Goal: Browse casually: Explore the website without a specific task or goal

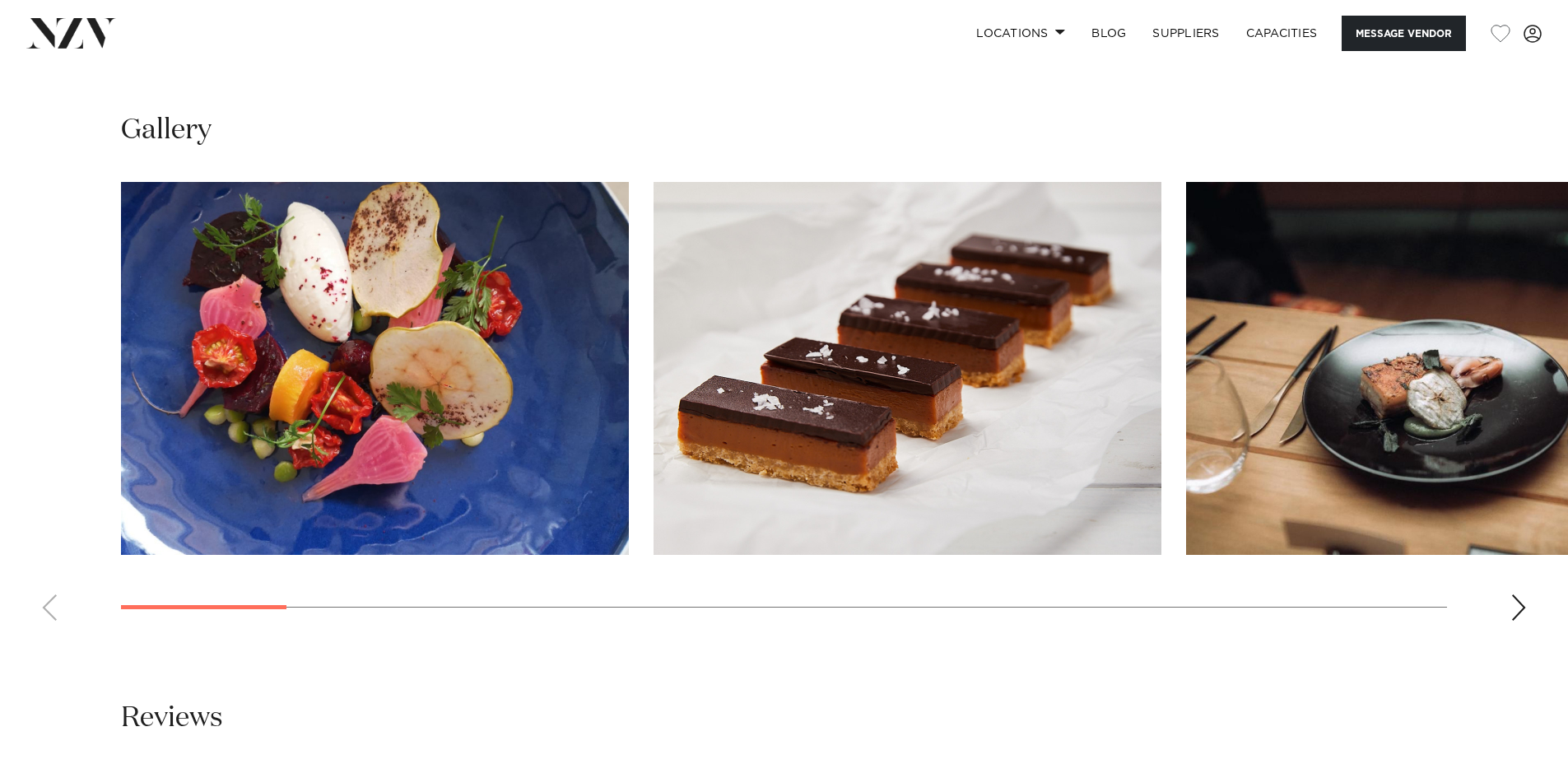
scroll to position [1153, 0]
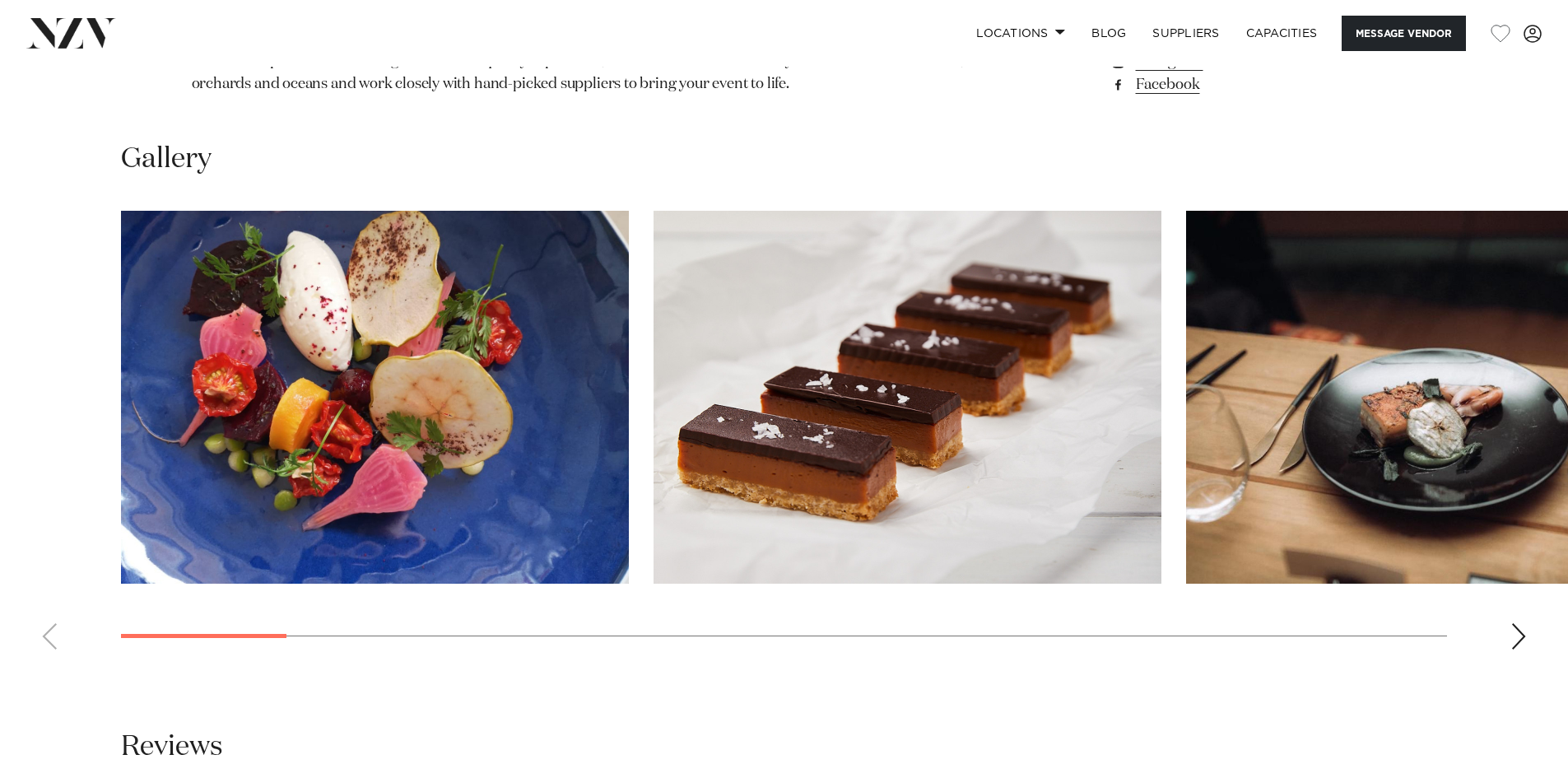
click at [1514, 634] on div "Next slide" at bounding box center [1518, 636] width 17 height 26
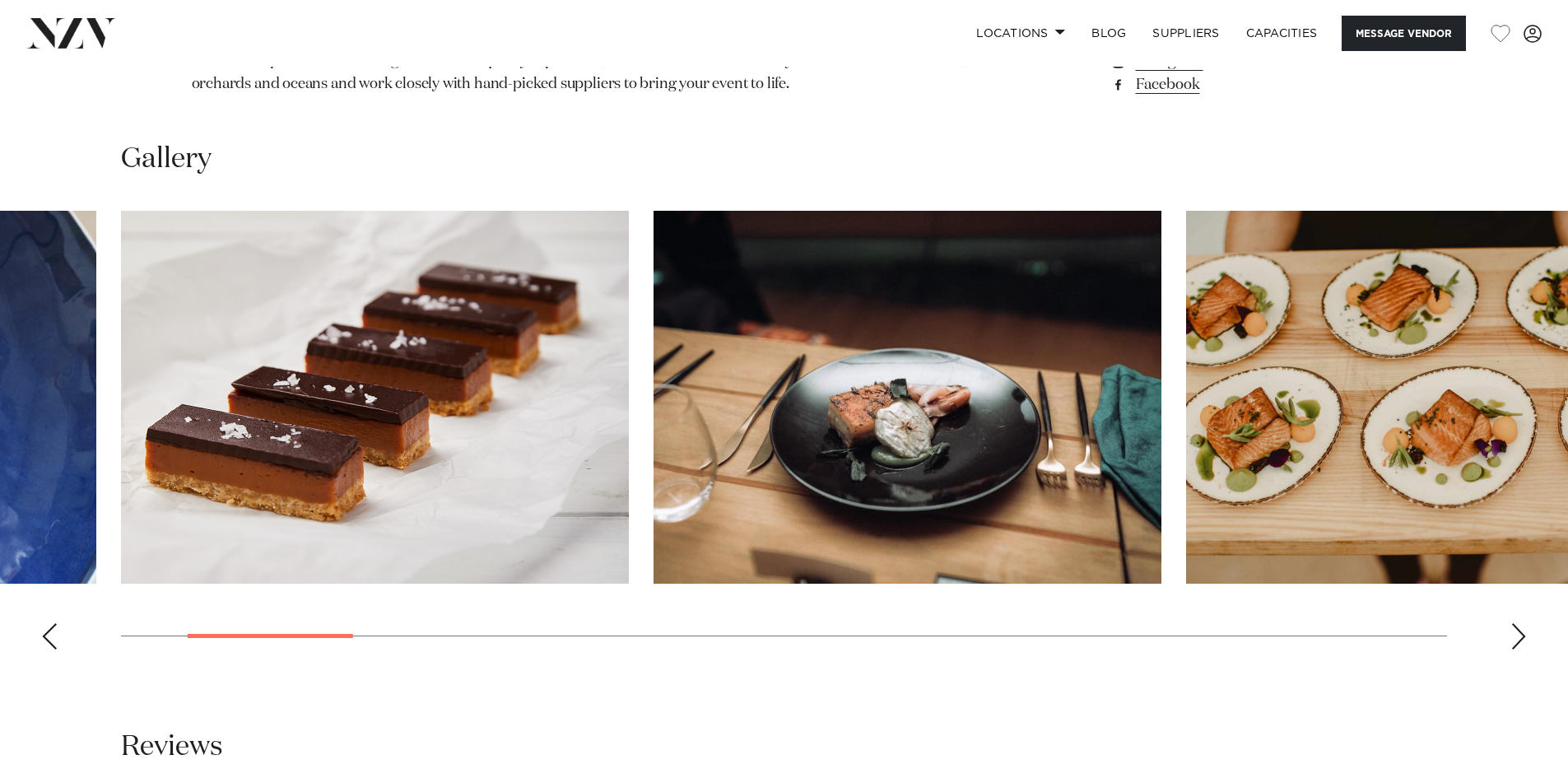
click at [1514, 634] on div "Next slide" at bounding box center [1518, 636] width 17 height 26
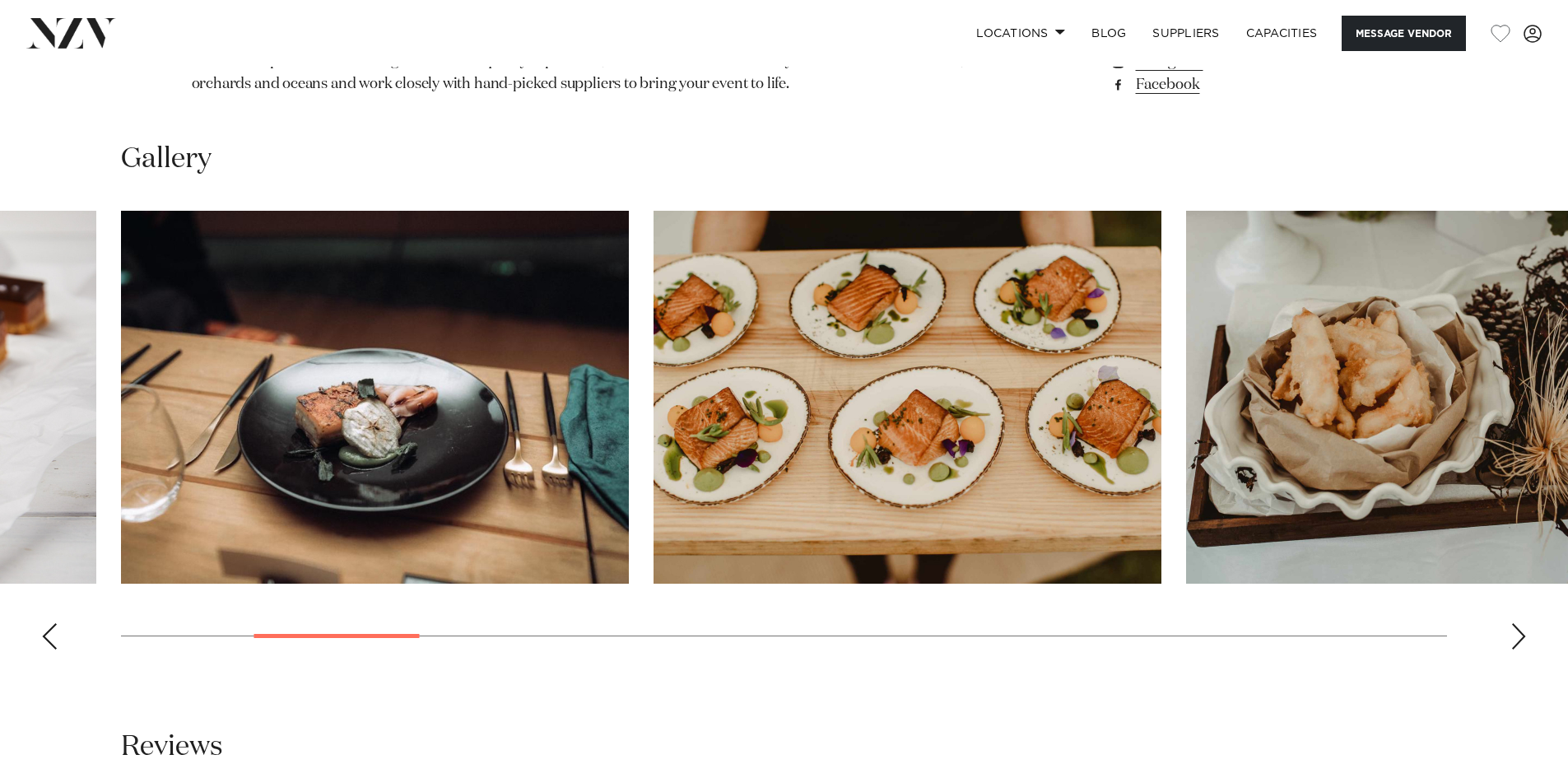
click at [1514, 634] on div "Next slide" at bounding box center [1518, 636] width 17 height 26
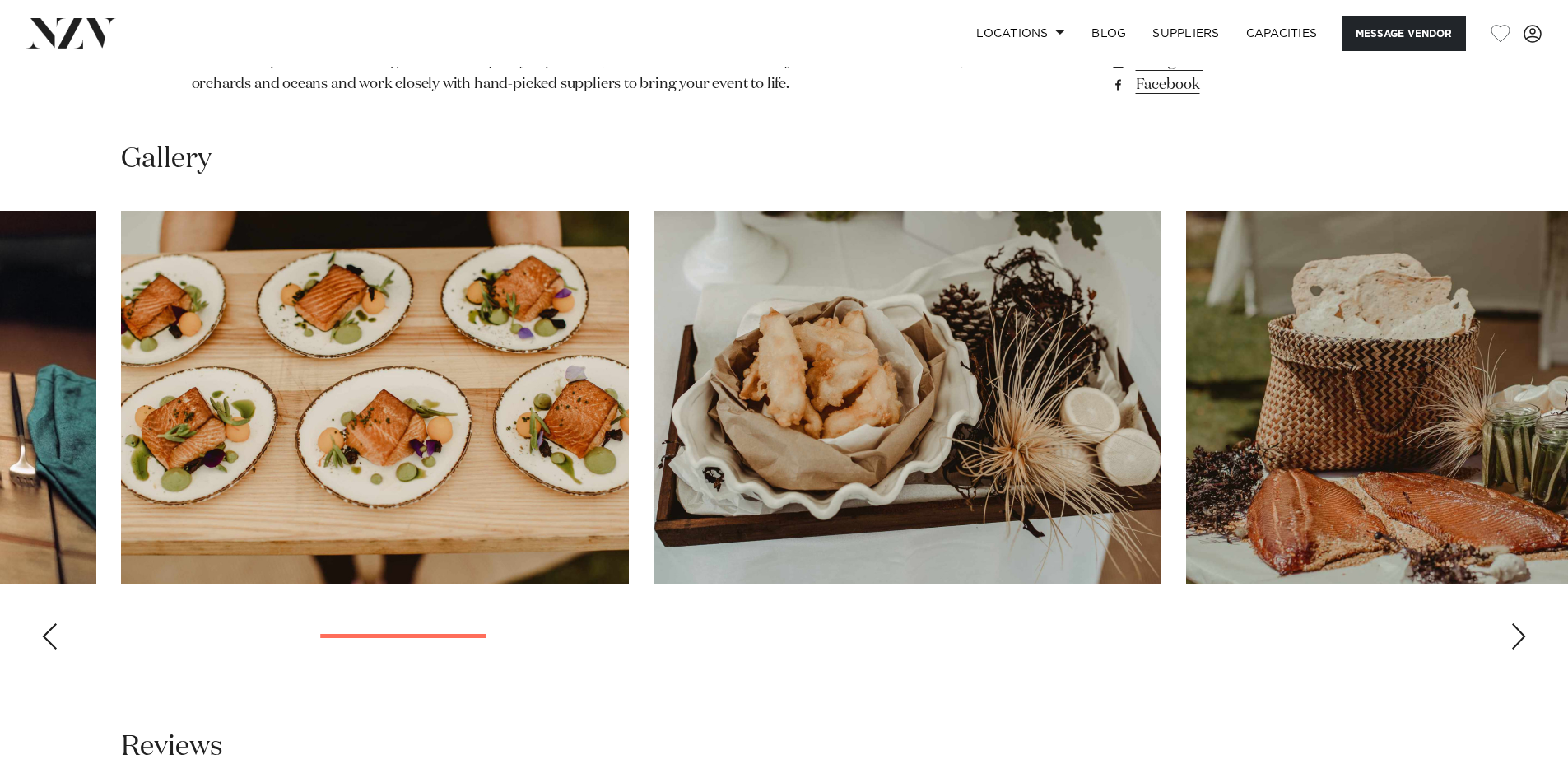
click at [1514, 634] on div "Next slide" at bounding box center [1518, 636] width 17 height 26
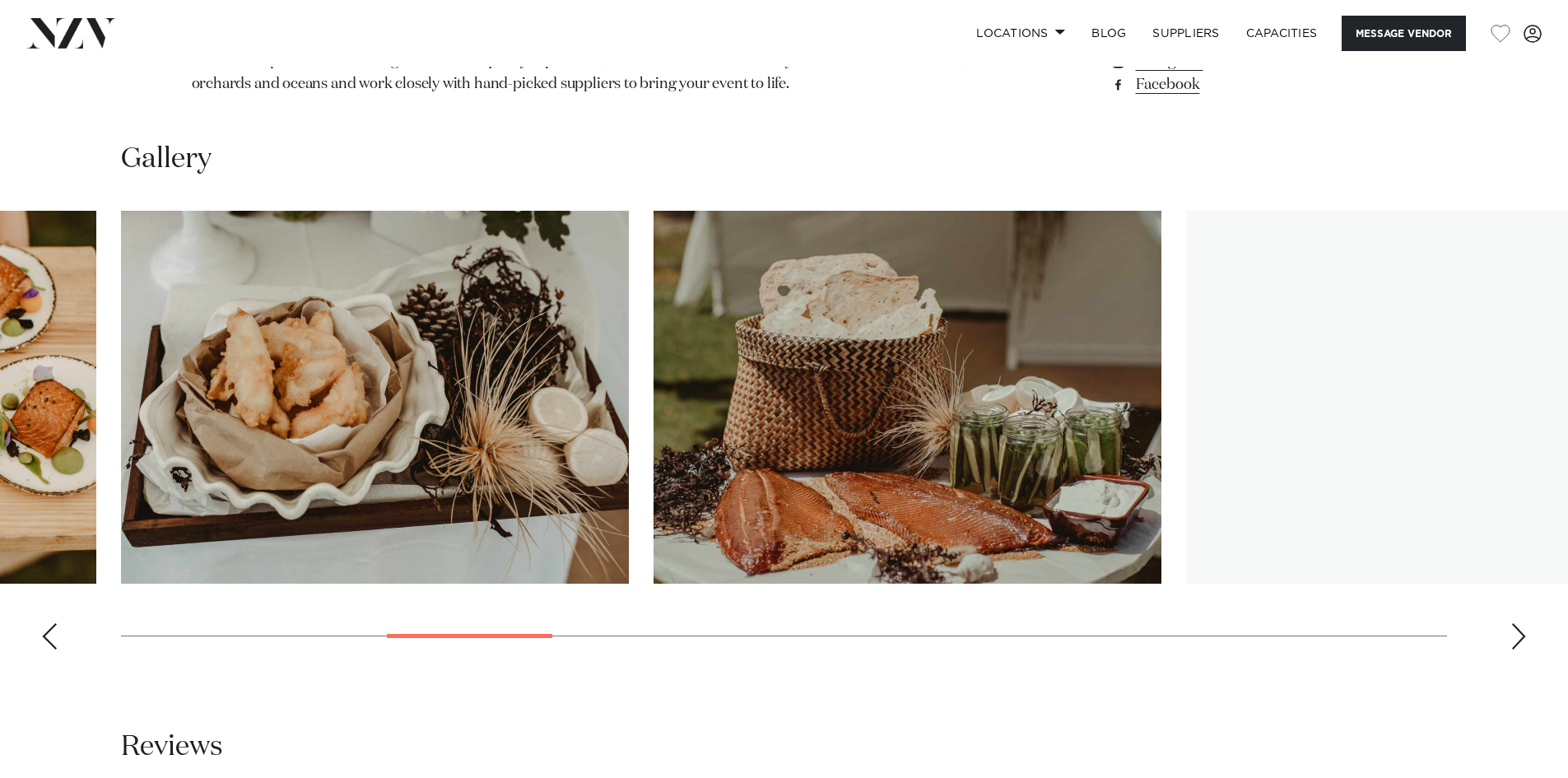
click at [1514, 634] on div "Next slide" at bounding box center [1518, 636] width 17 height 26
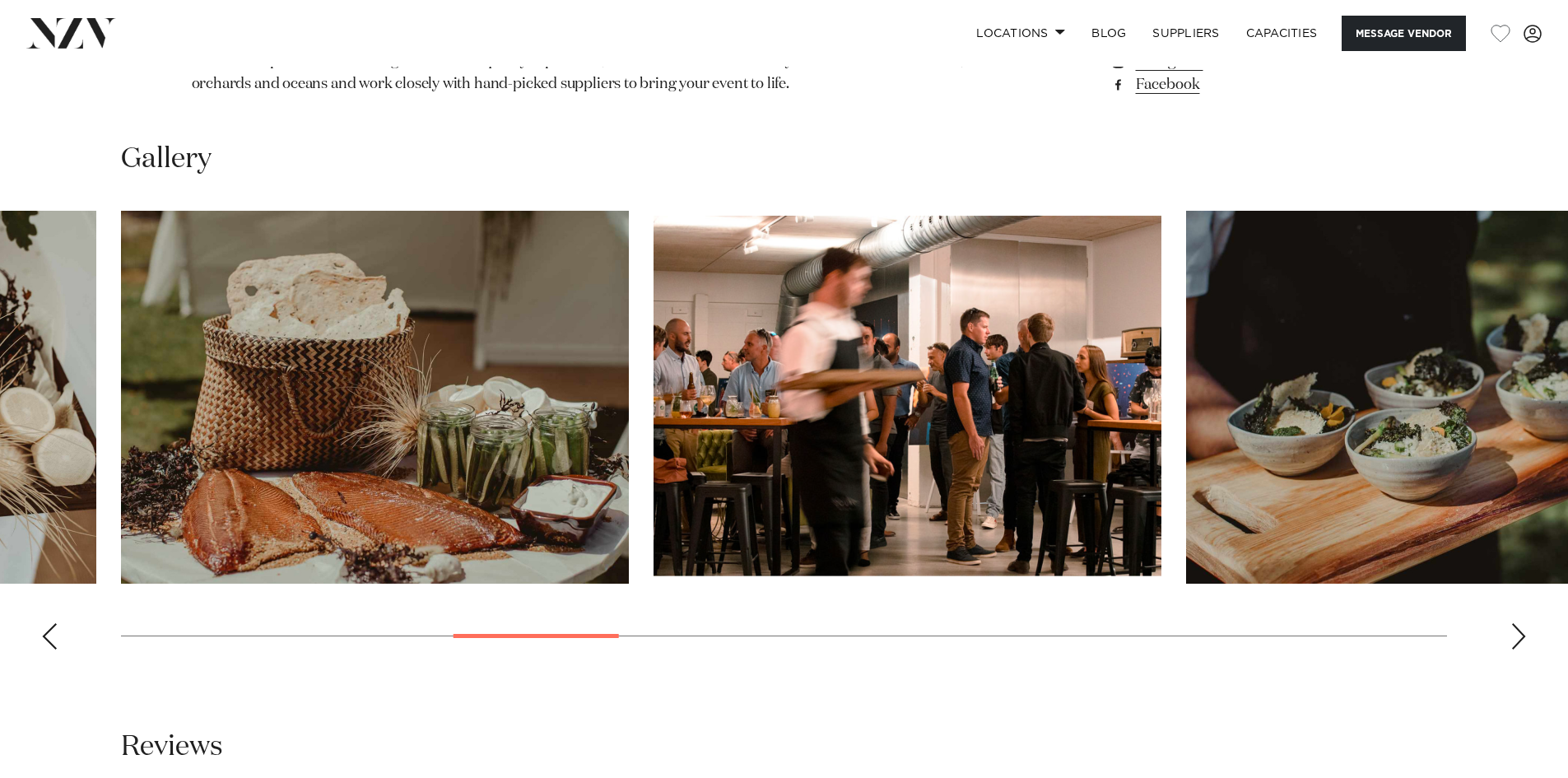
click at [1514, 634] on div "Next slide" at bounding box center [1518, 636] width 17 height 26
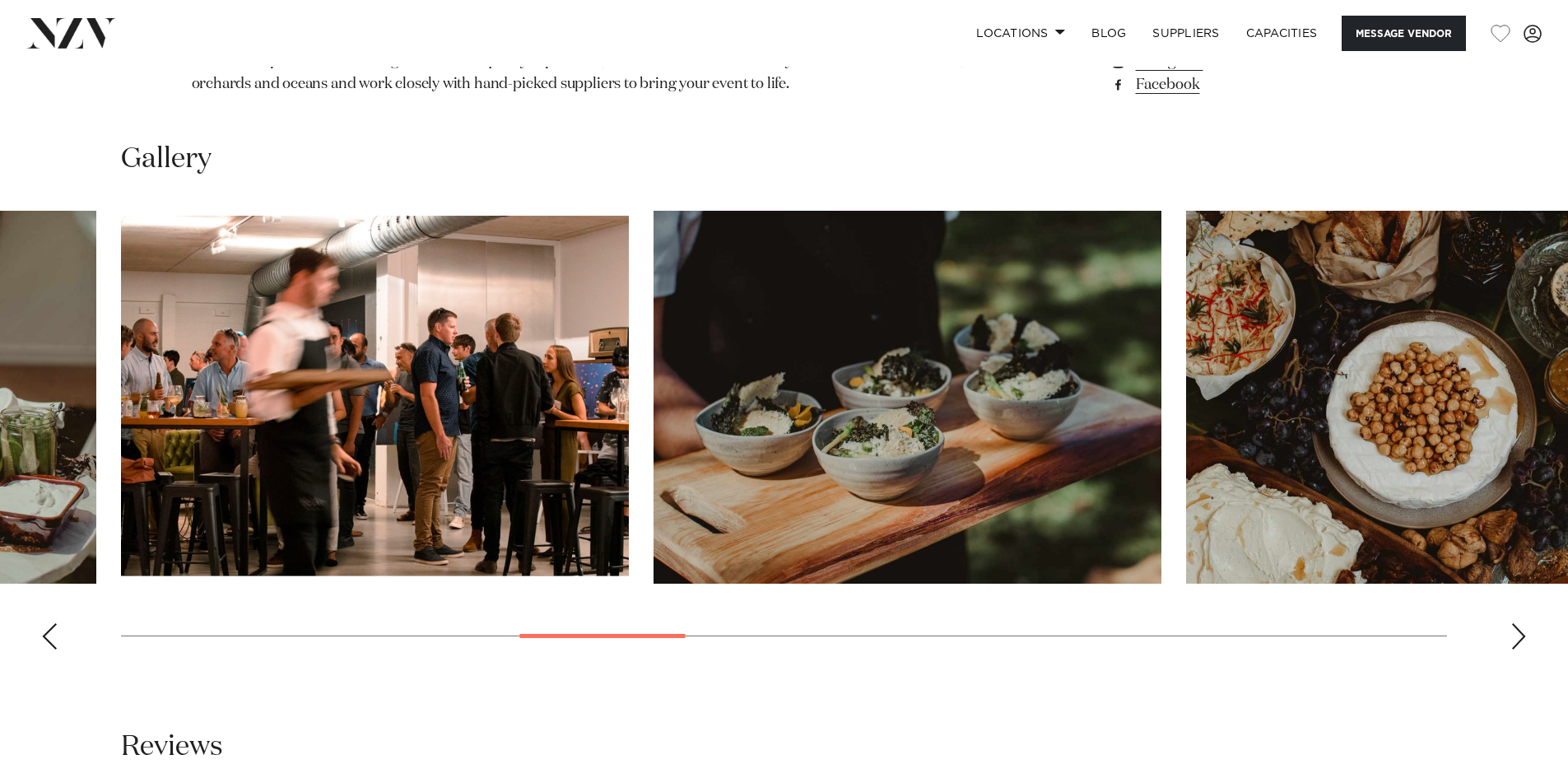
click at [1514, 634] on div "Next slide" at bounding box center [1518, 636] width 17 height 26
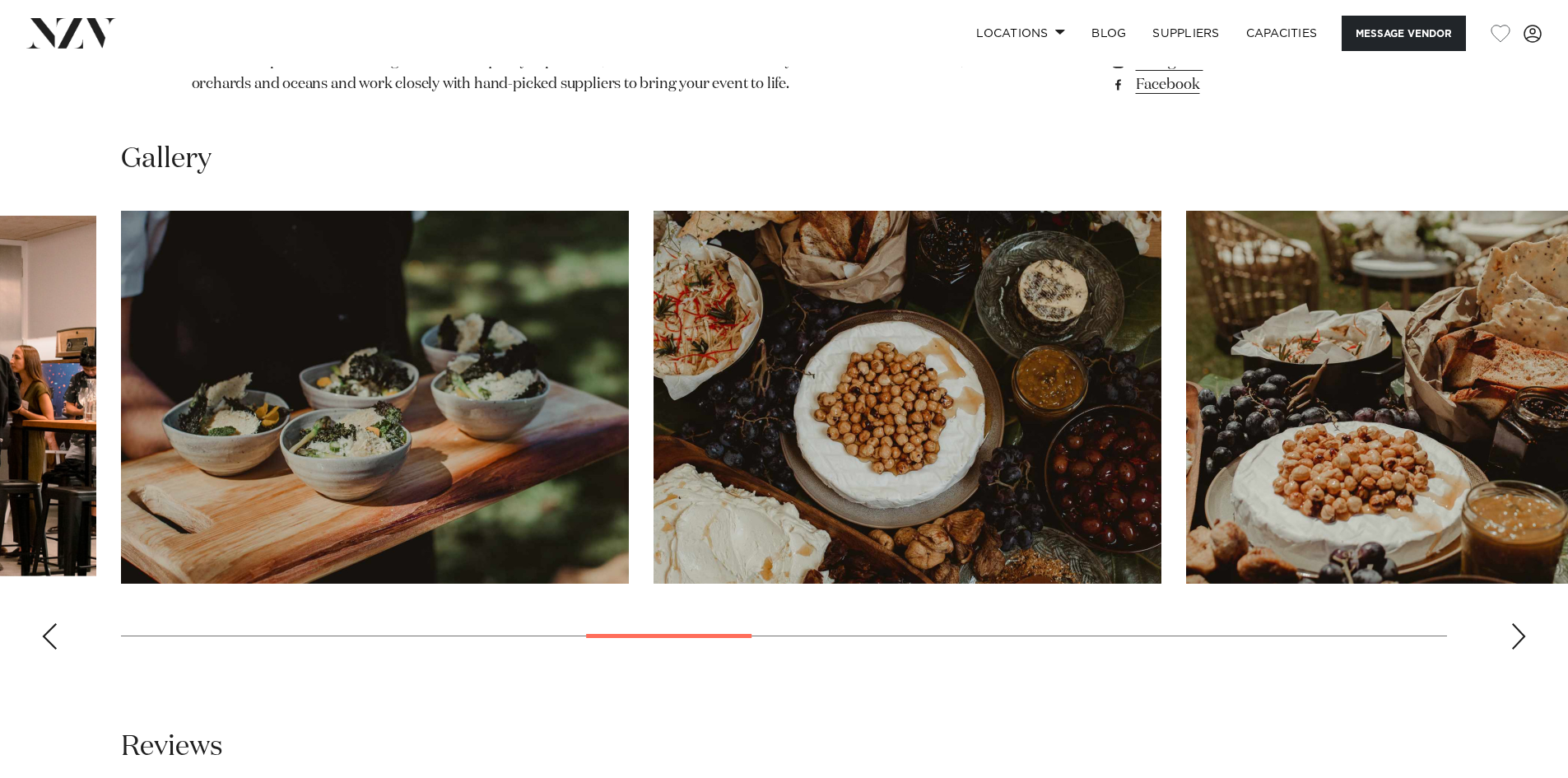
click at [1514, 634] on div "Next slide" at bounding box center [1518, 636] width 17 height 26
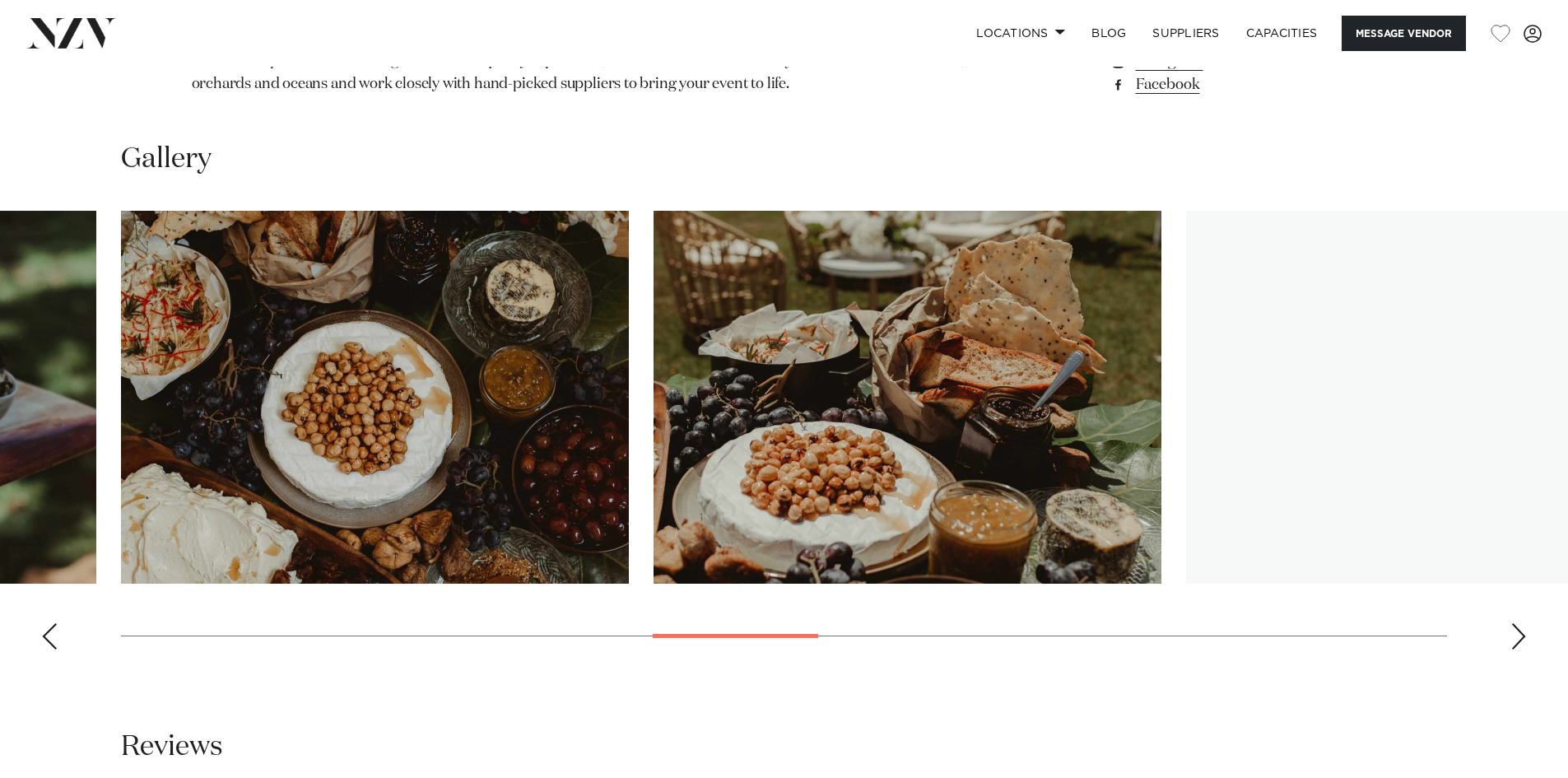
click at [1514, 634] on div "Next slide" at bounding box center [1518, 636] width 17 height 26
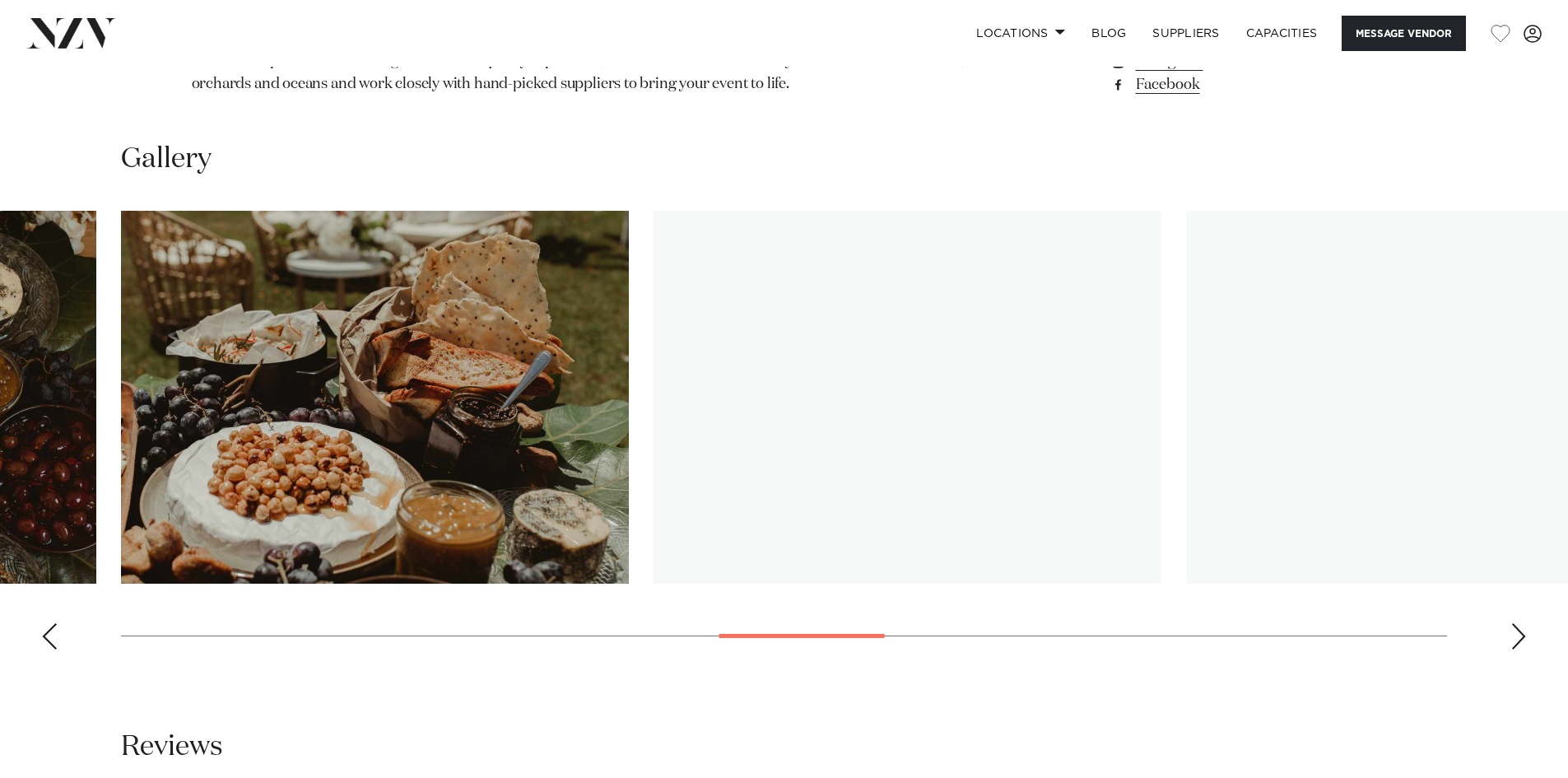
click at [1514, 634] on div "Next slide" at bounding box center [1518, 636] width 17 height 26
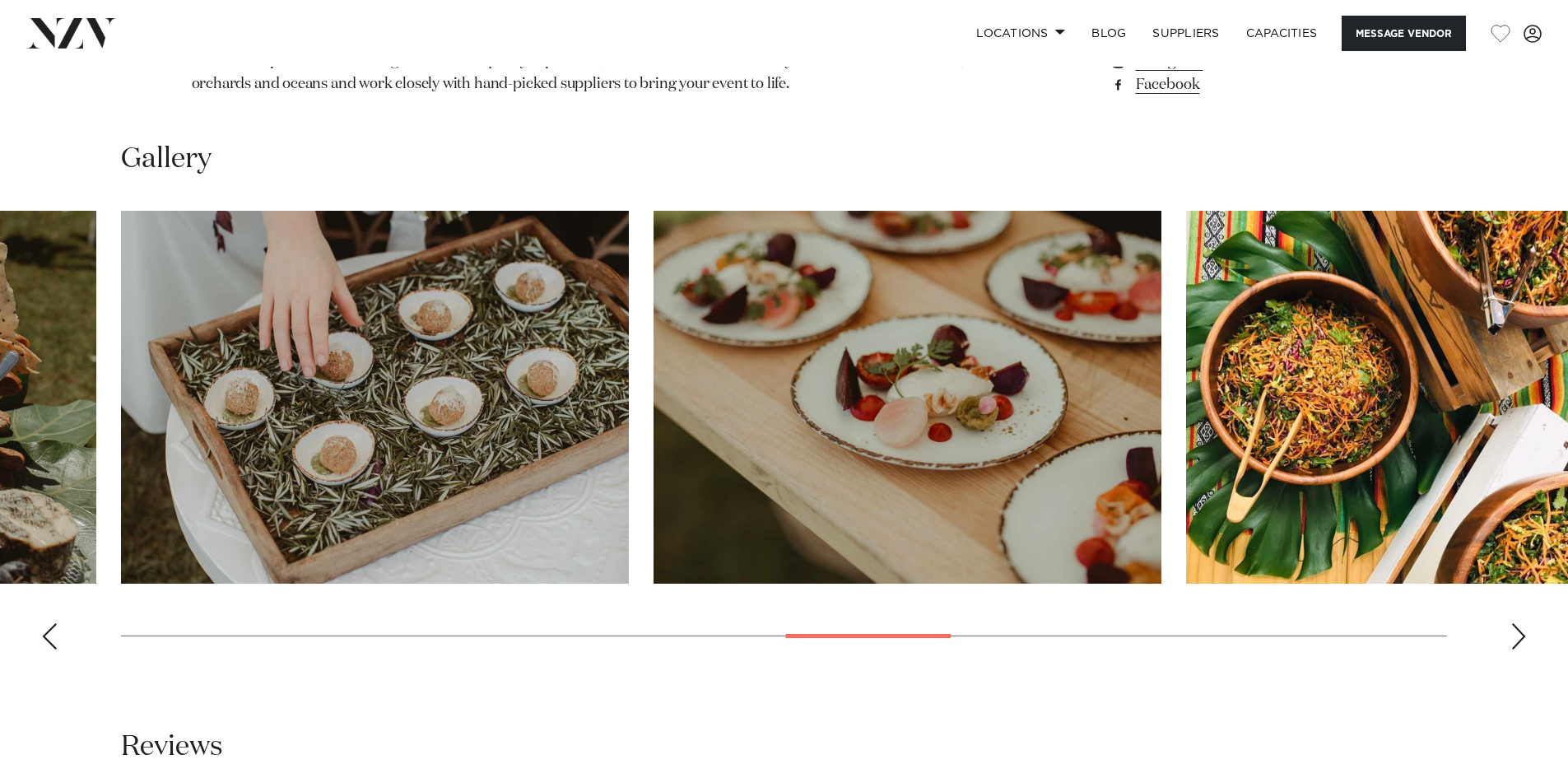
click at [1514, 634] on div "Next slide" at bounding box center [1518, 636] width 17 height 26
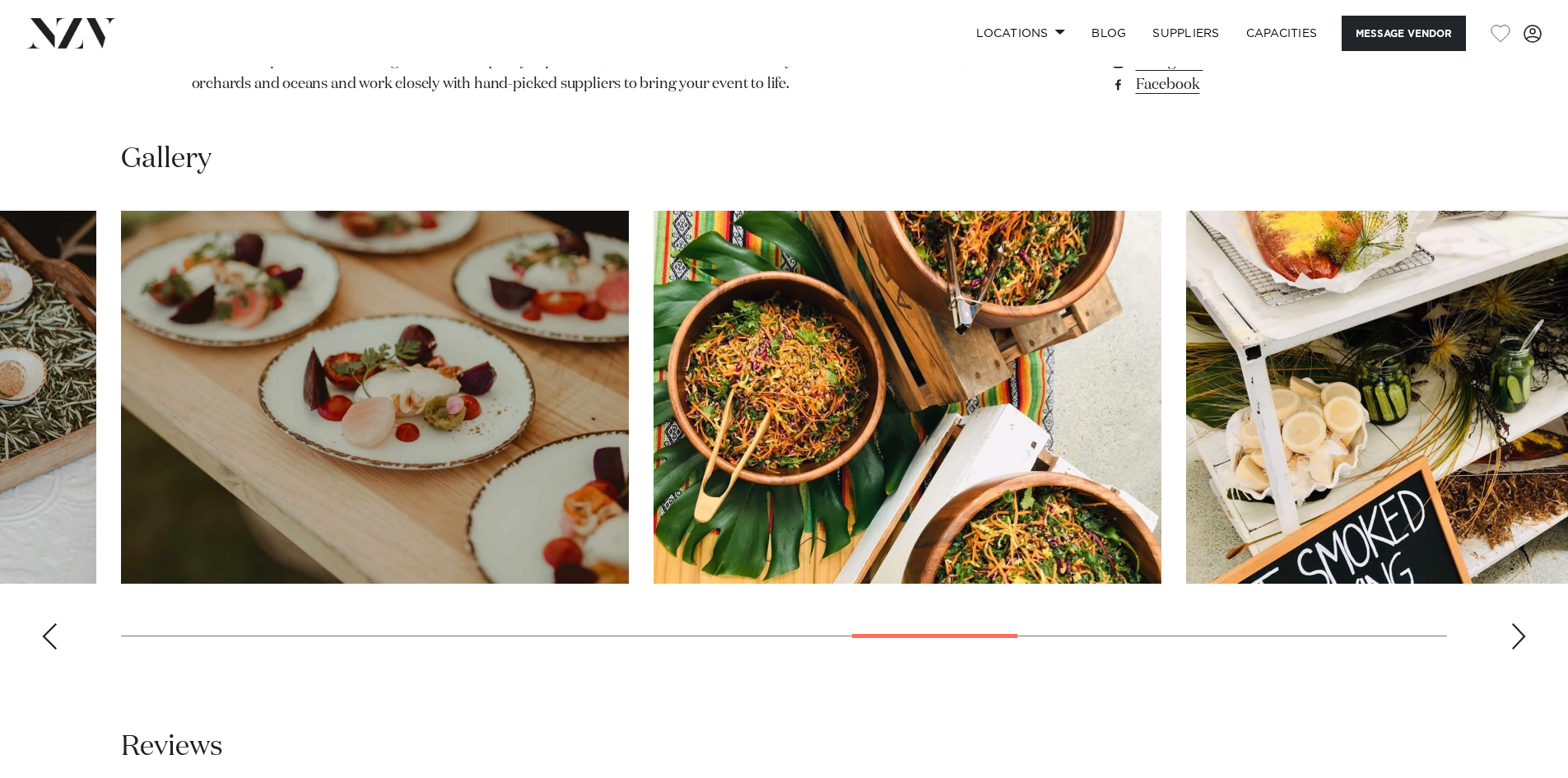
click at [1514, 634] on div "Next slide" at bounding box center [1518, 636] width 17 height 26
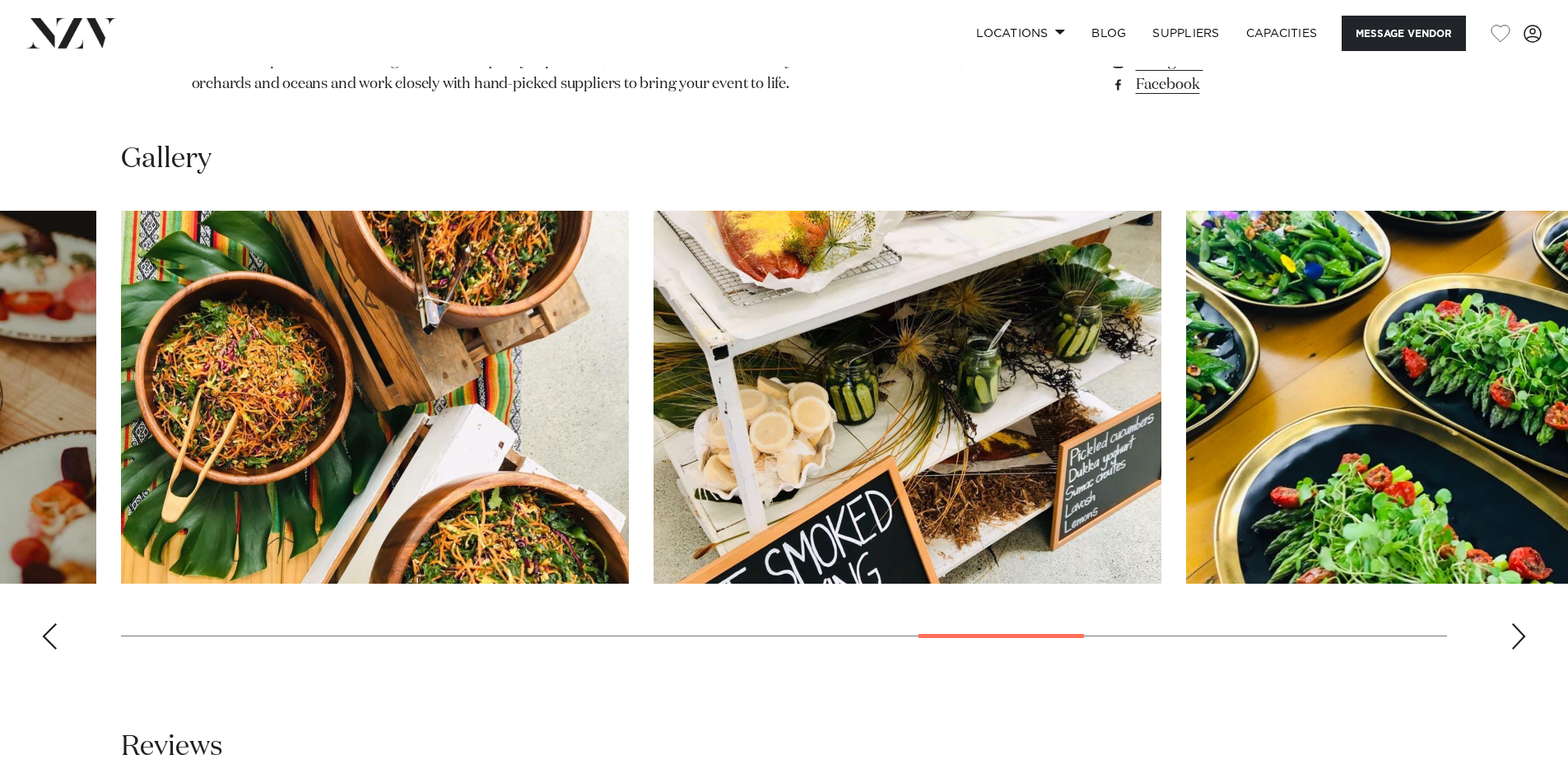
click at [1514, 634] on div "Next slide" at bounding box center [1518, 636] width 17 height 26
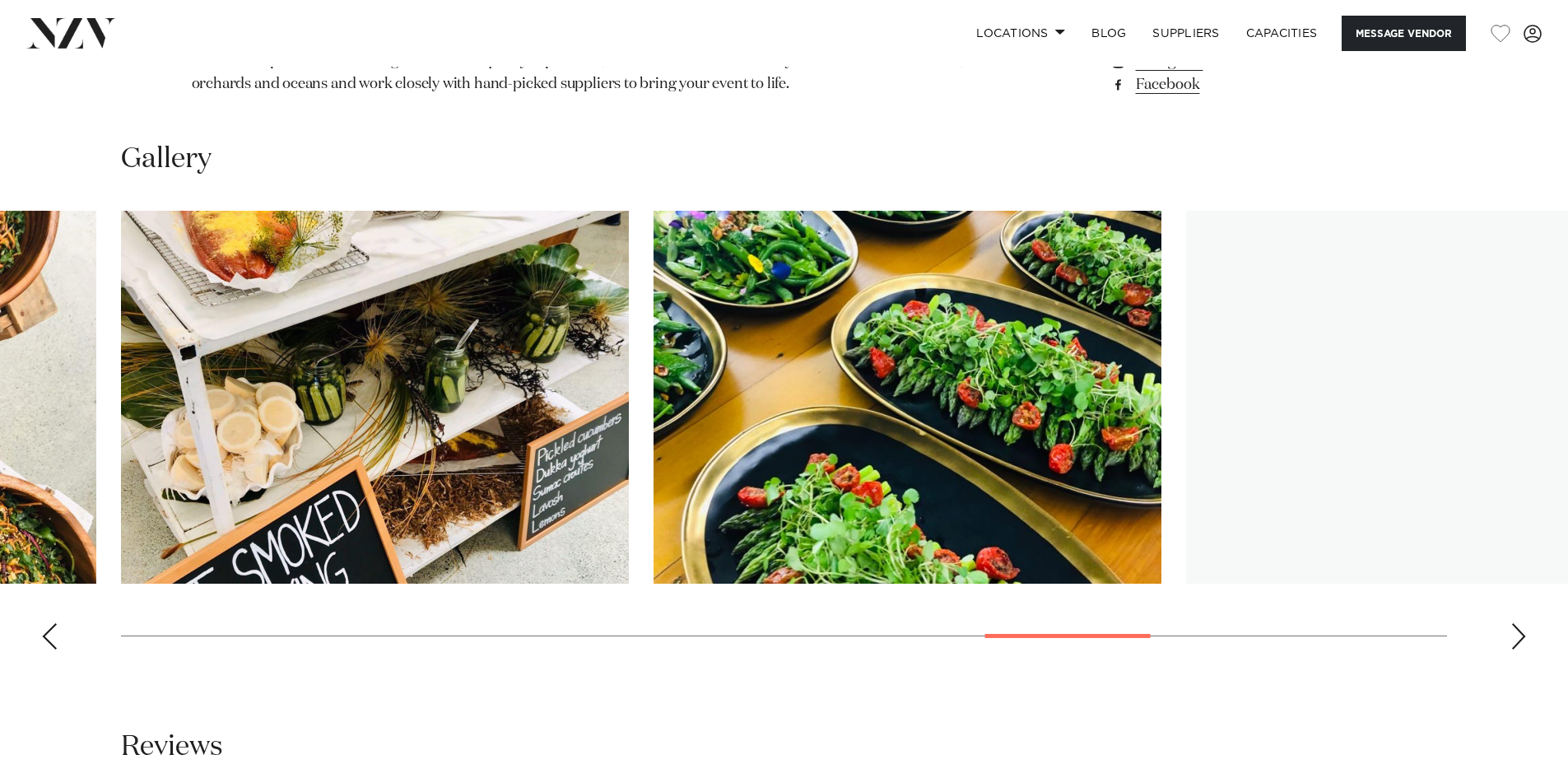
click at [1514, 634] on div "Next slide" at bounding box center [1518, 636] width 17 height 26
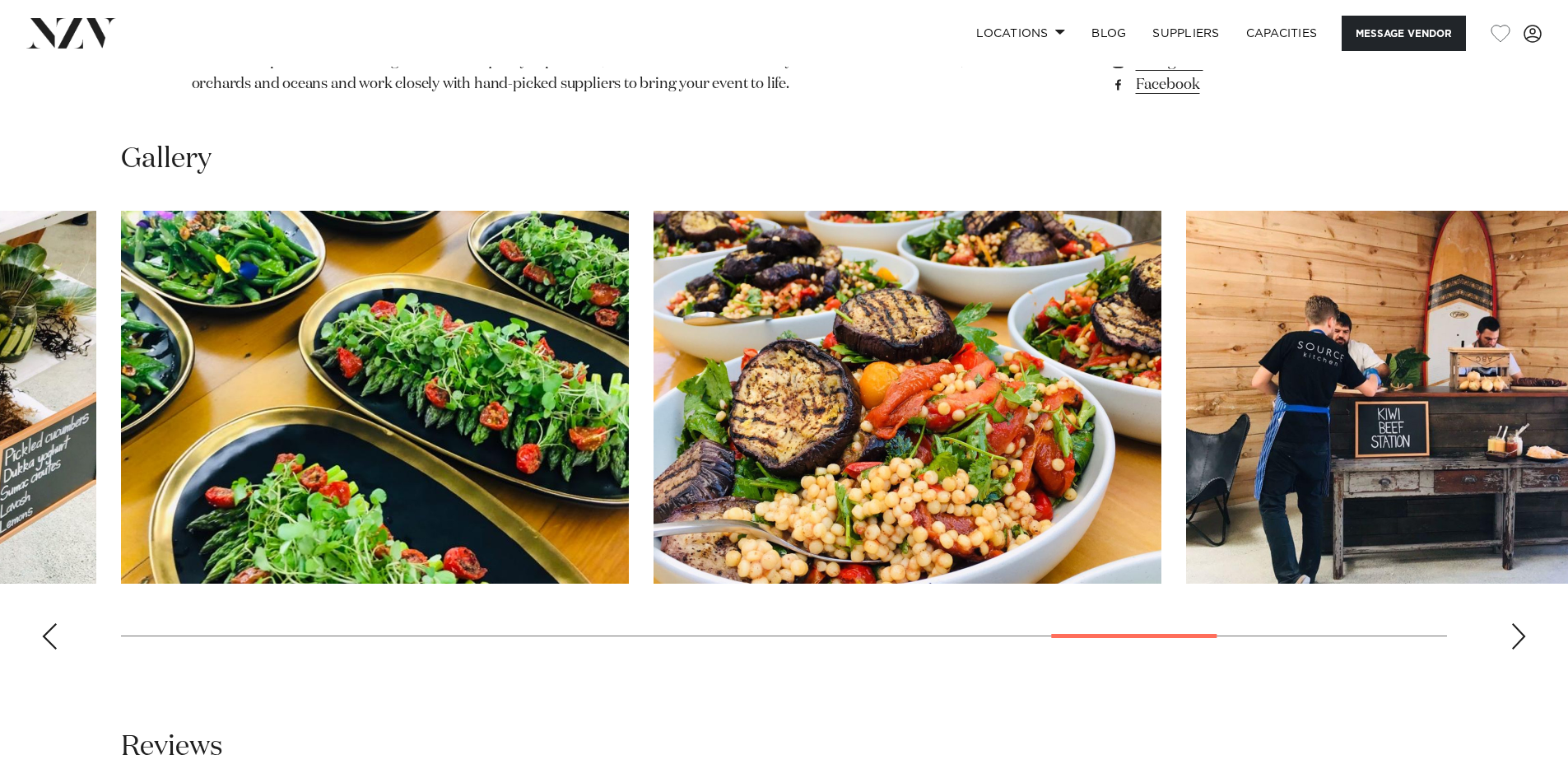
click at [1512, 631] on div "Next slide" at bounding box center [1518, 636] width 17 height 26
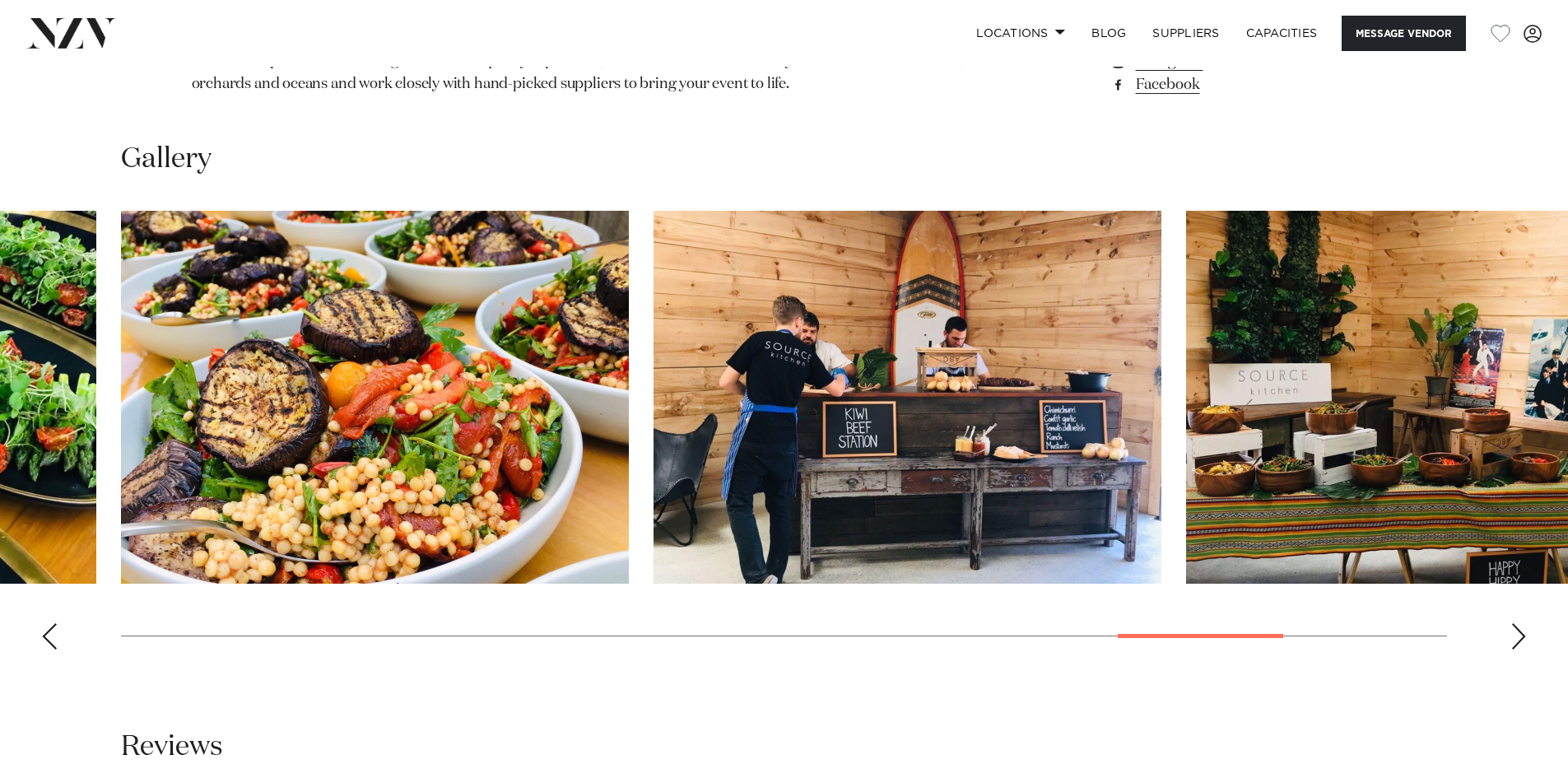
click at [1512, 631] on div "Next slide" at bounding box center [1518, 636] width 17 height 26
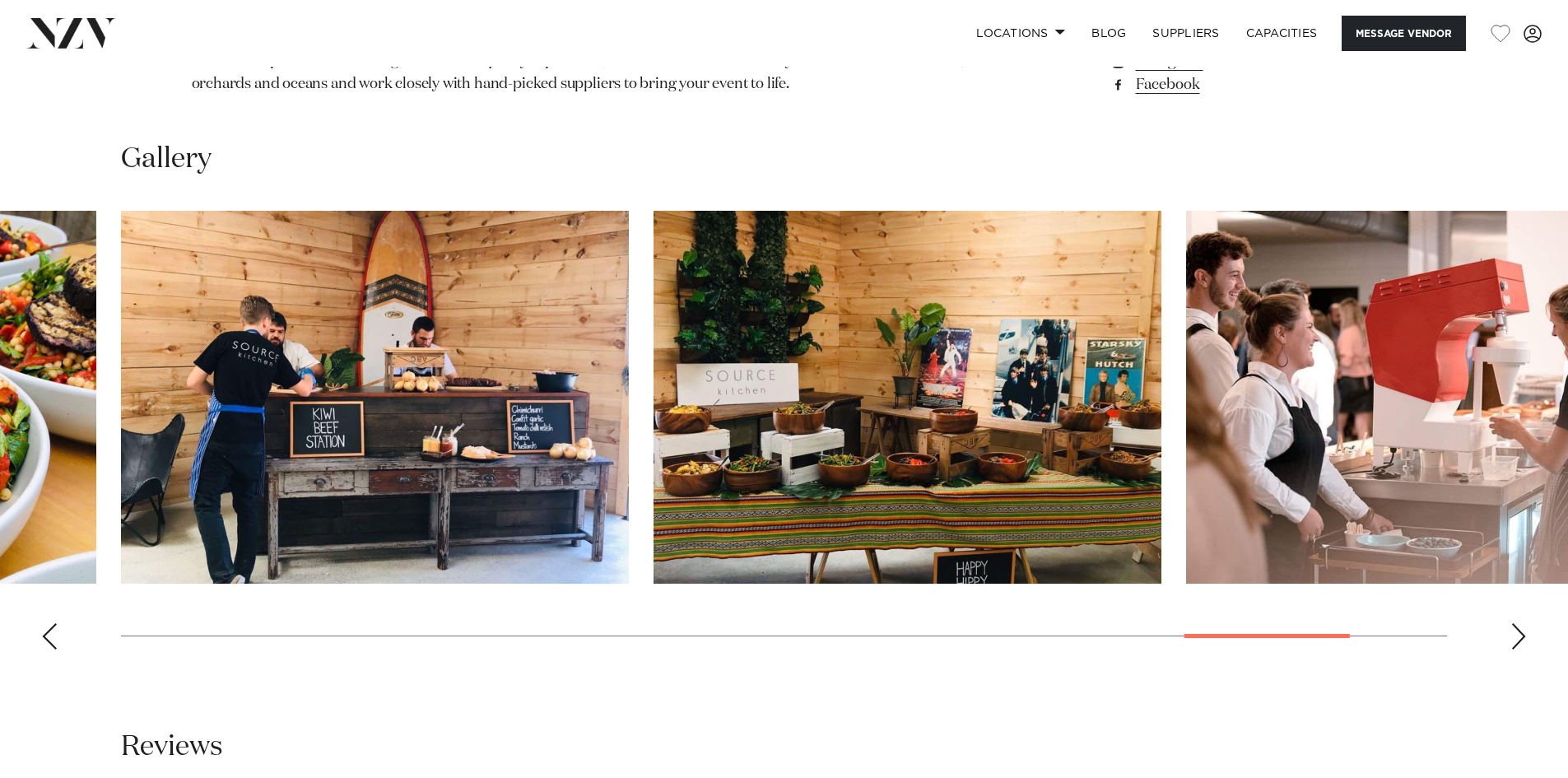
click at [1512, 631] on div "Next slide" at bounding box center [1518, 636] width 17 height 26
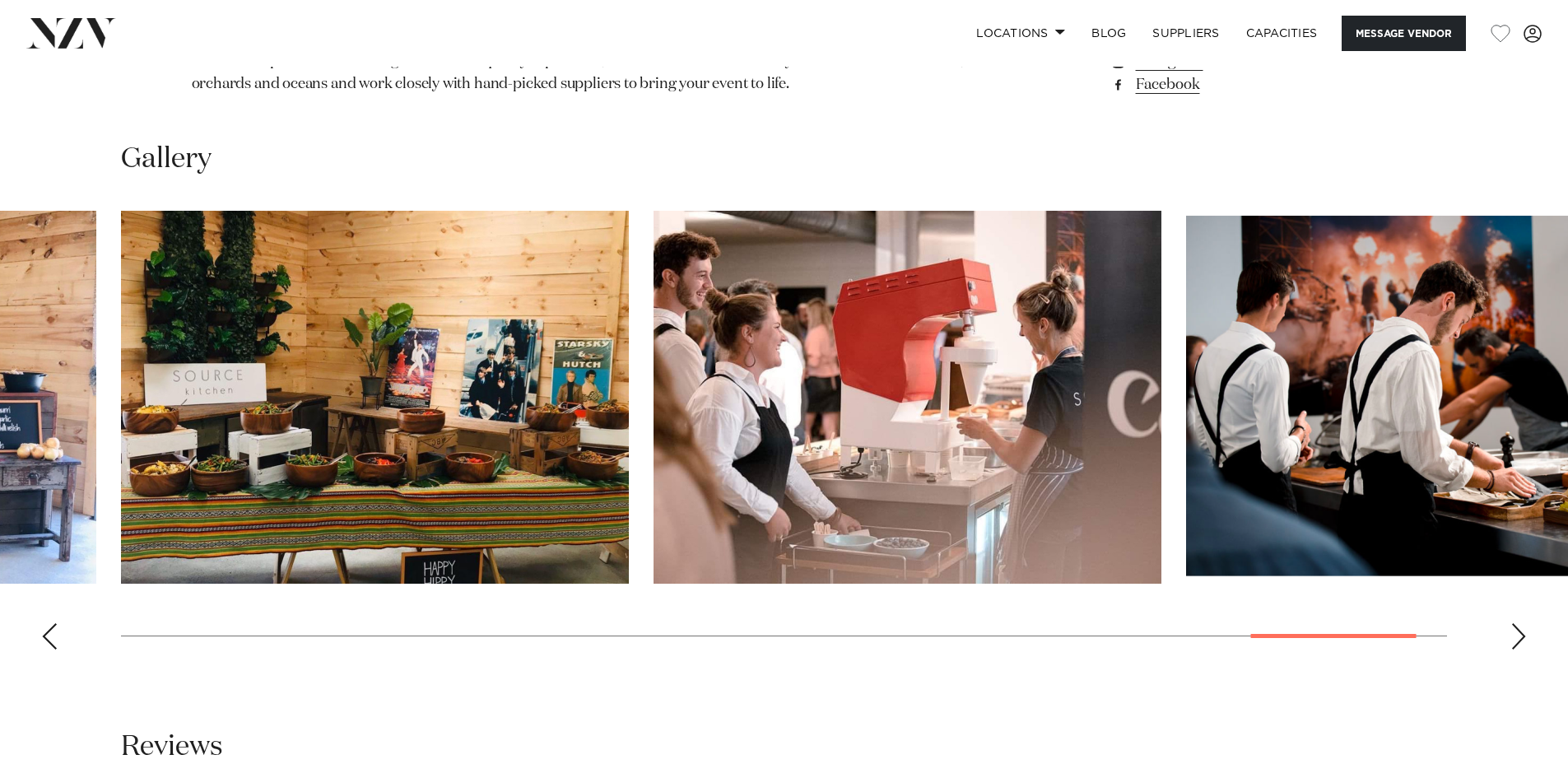
click at [1512, 631] on div "Next slide" at bounding box center [1518, 636] width 17 height 26
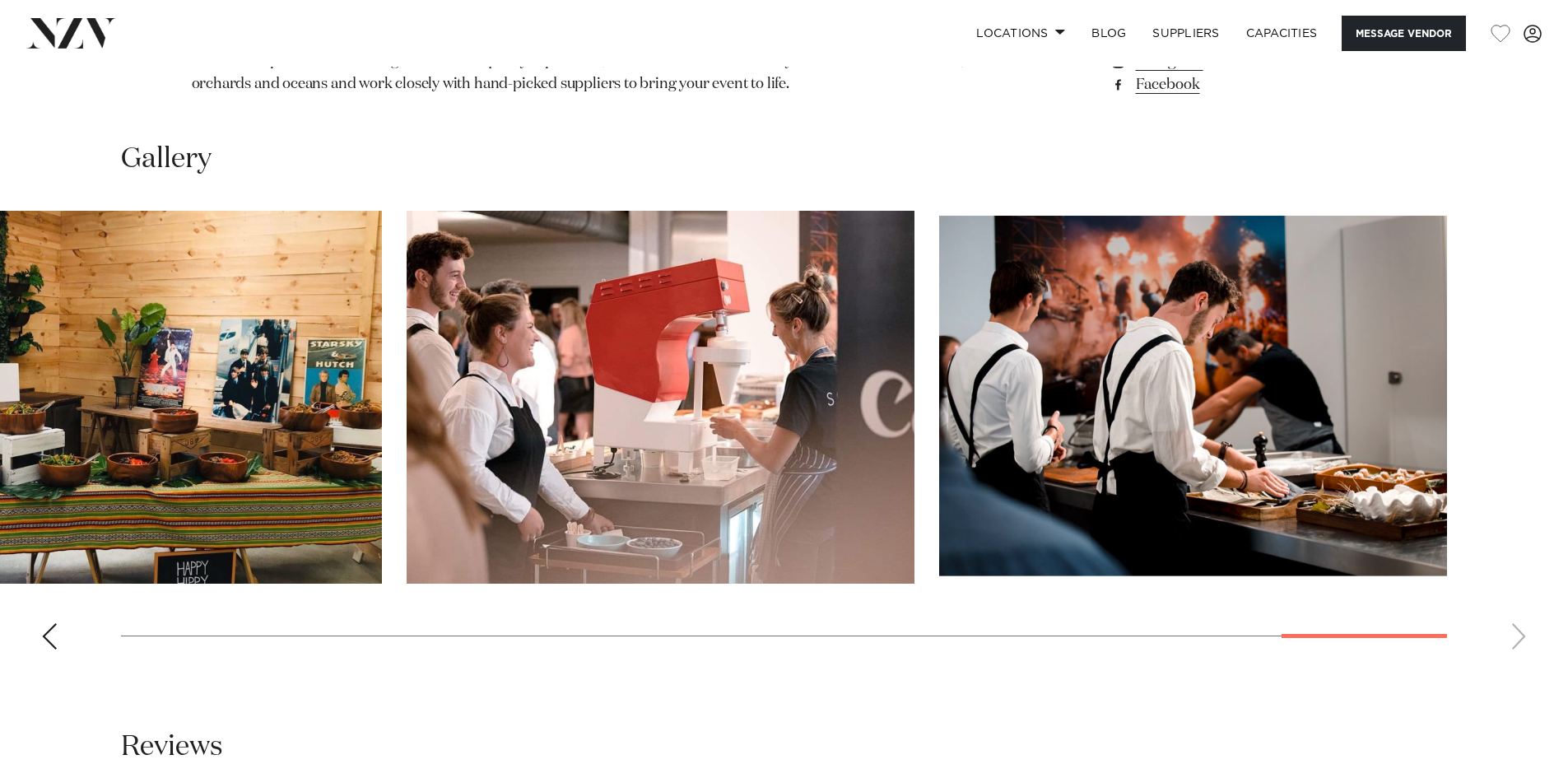
click at [1512, 631] on swiper-container at bounding box center [784, 436] width 1568 height 452
click at [51, 631] on div "Previous slide" at bounding box center [49, 636] width 17 height 26
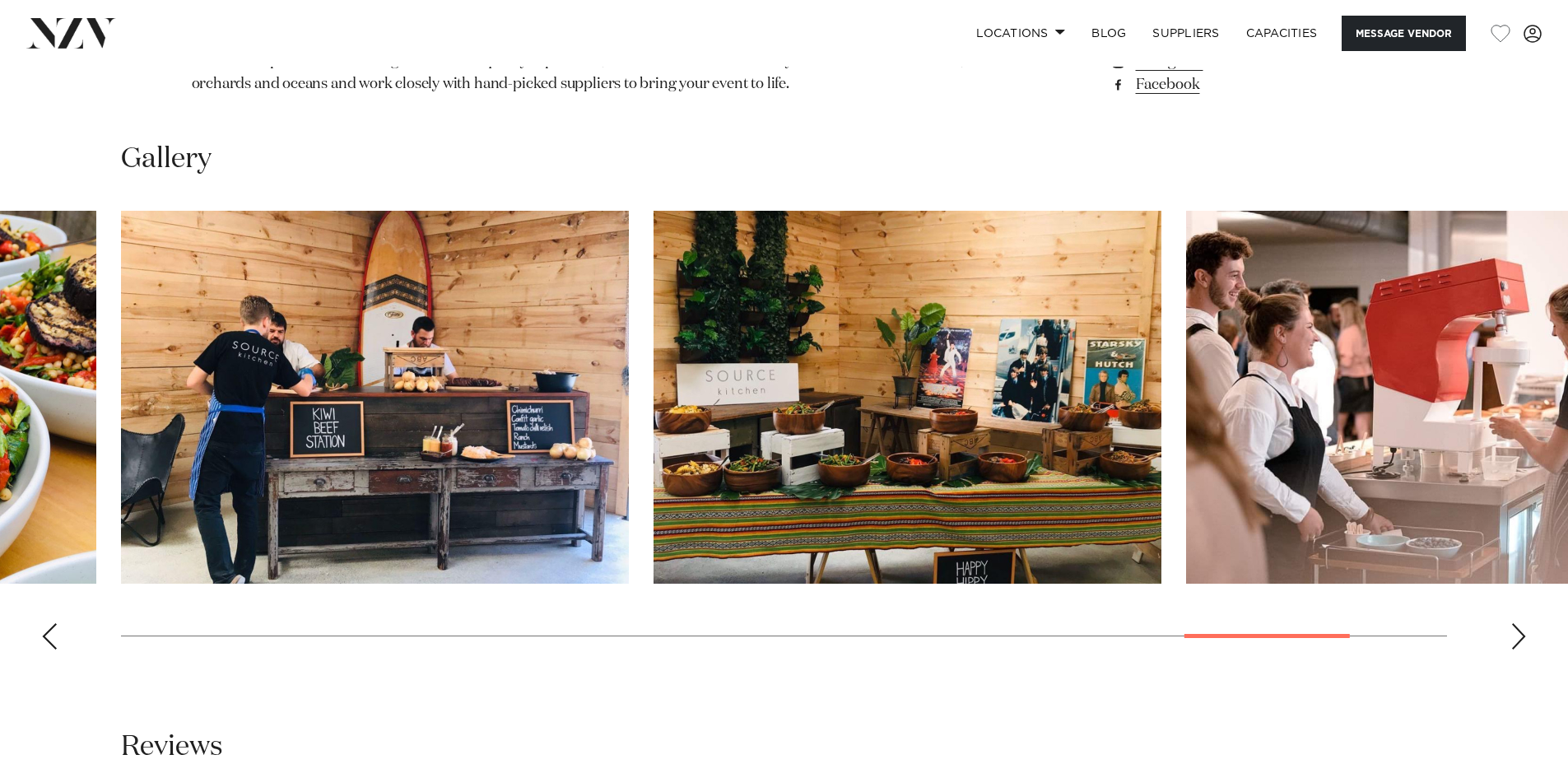
click at [51, 631] on div "Previous slide" at bounding box center [49, 636] width 17 height 26
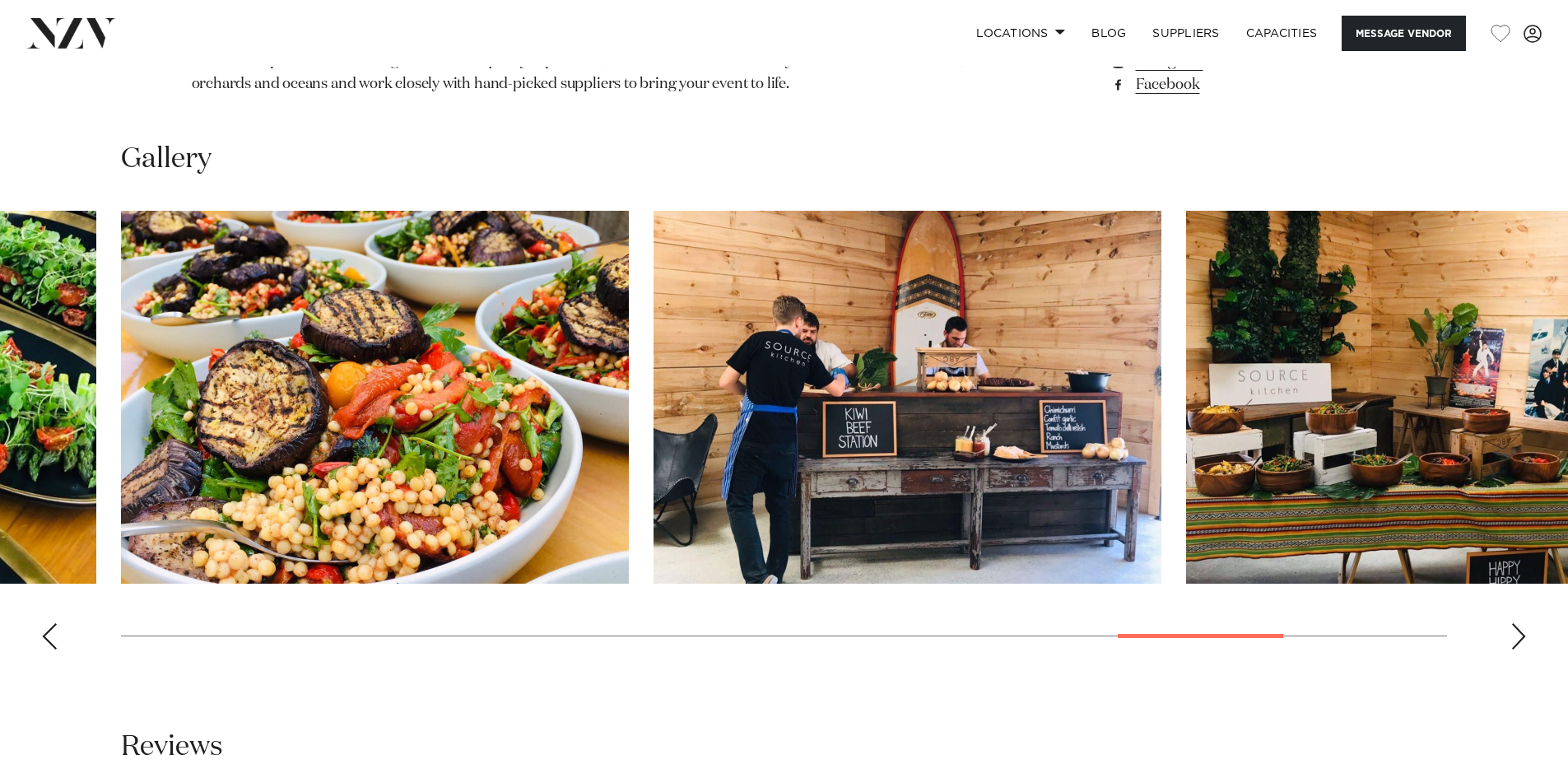
click at [51, 631] on div "Previous slide" at bounding box center [49, 636] width 17 height 26
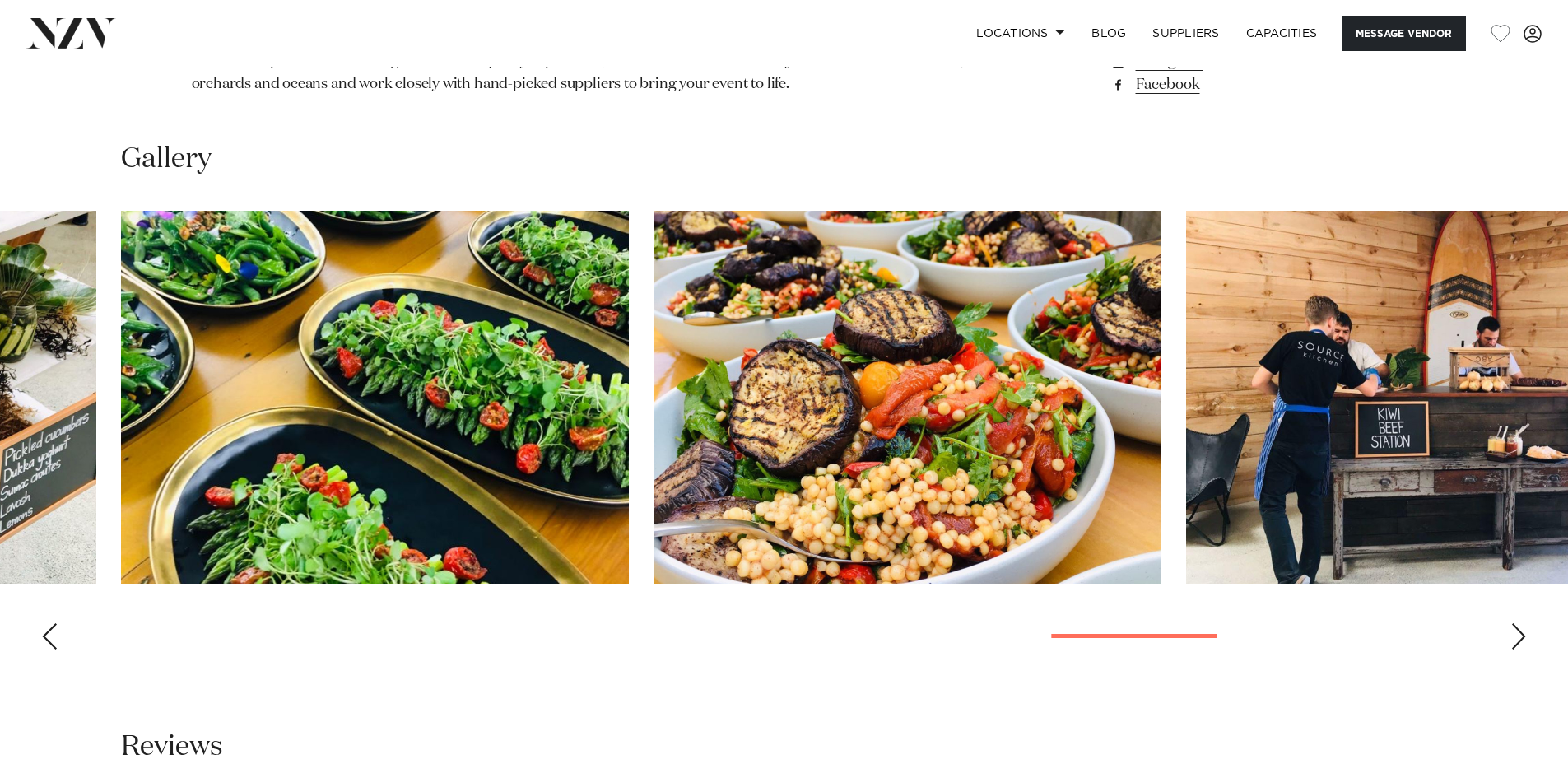
click at [51, 631] on div "Previous slide" at bounding box center [49, 636] width 17 height 26
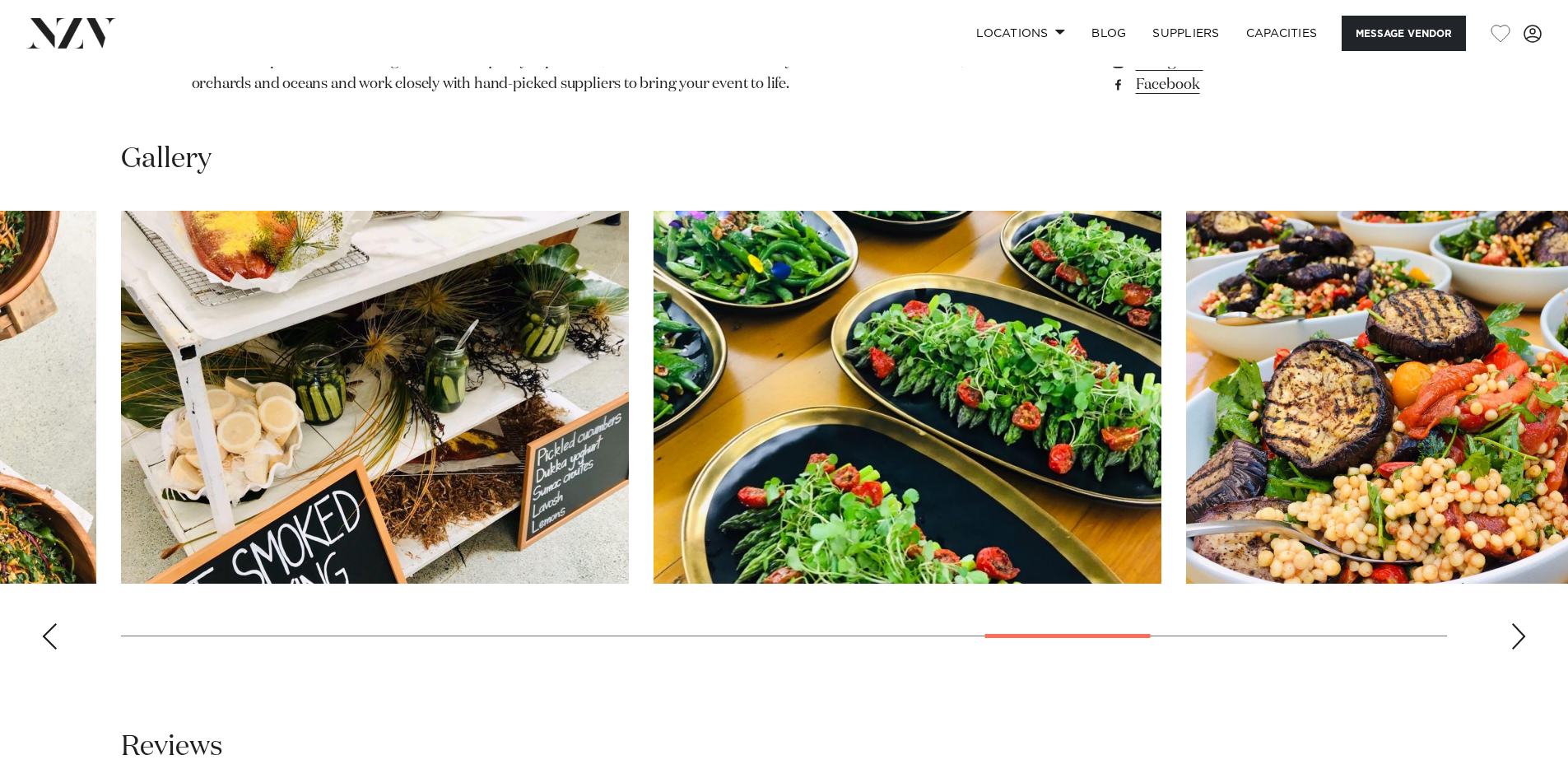
click at [51, 631] on div "Previous slide" at bounding box center [49, 636] width 17 height 26
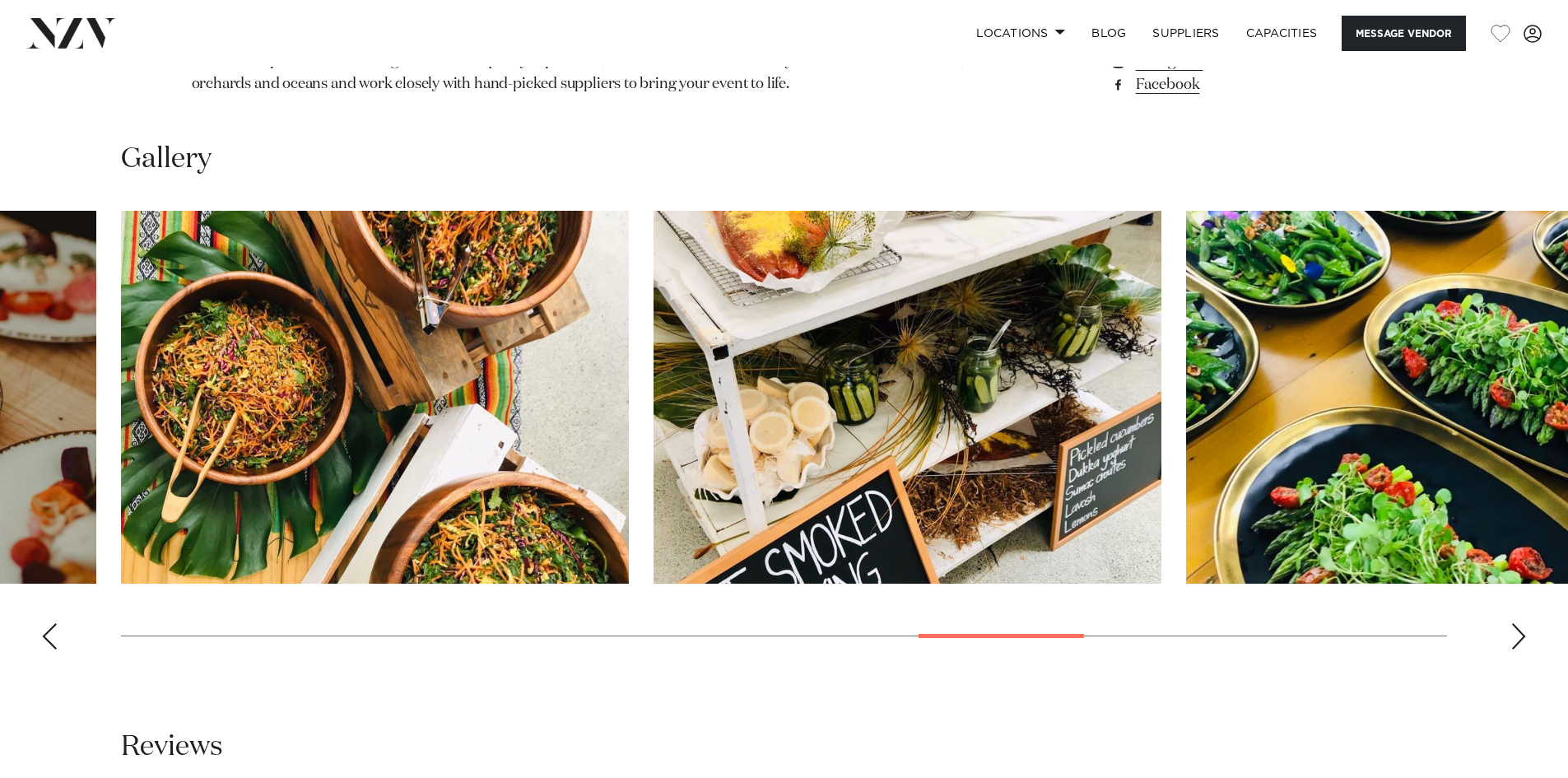
click at [51, 631] on div "Previous slide" at bounding box center [49, 636] width 17 height 26
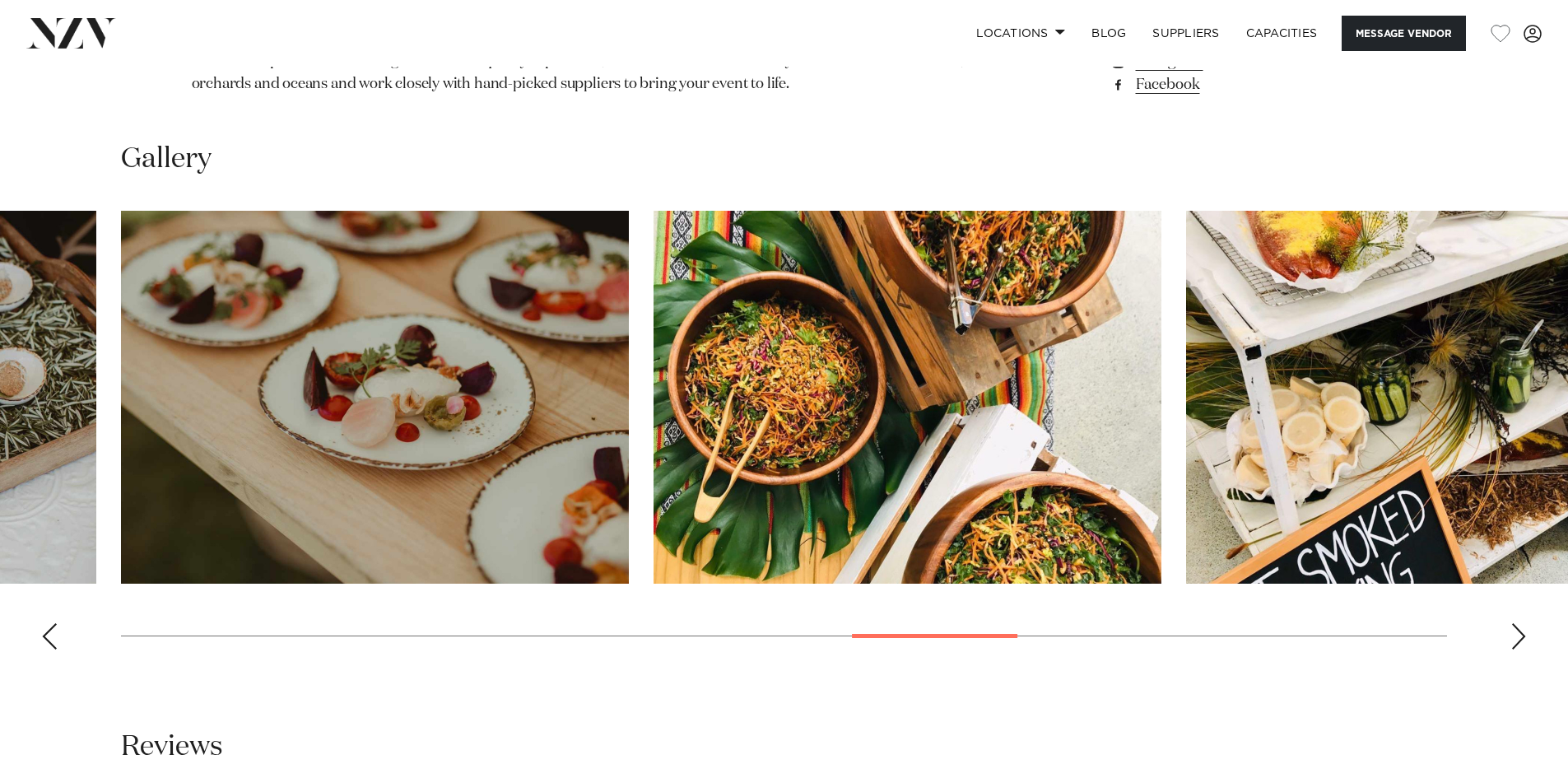
click at [51, 631] on div "Previous slide" at bounding box center [49, 636] width 17 height 26
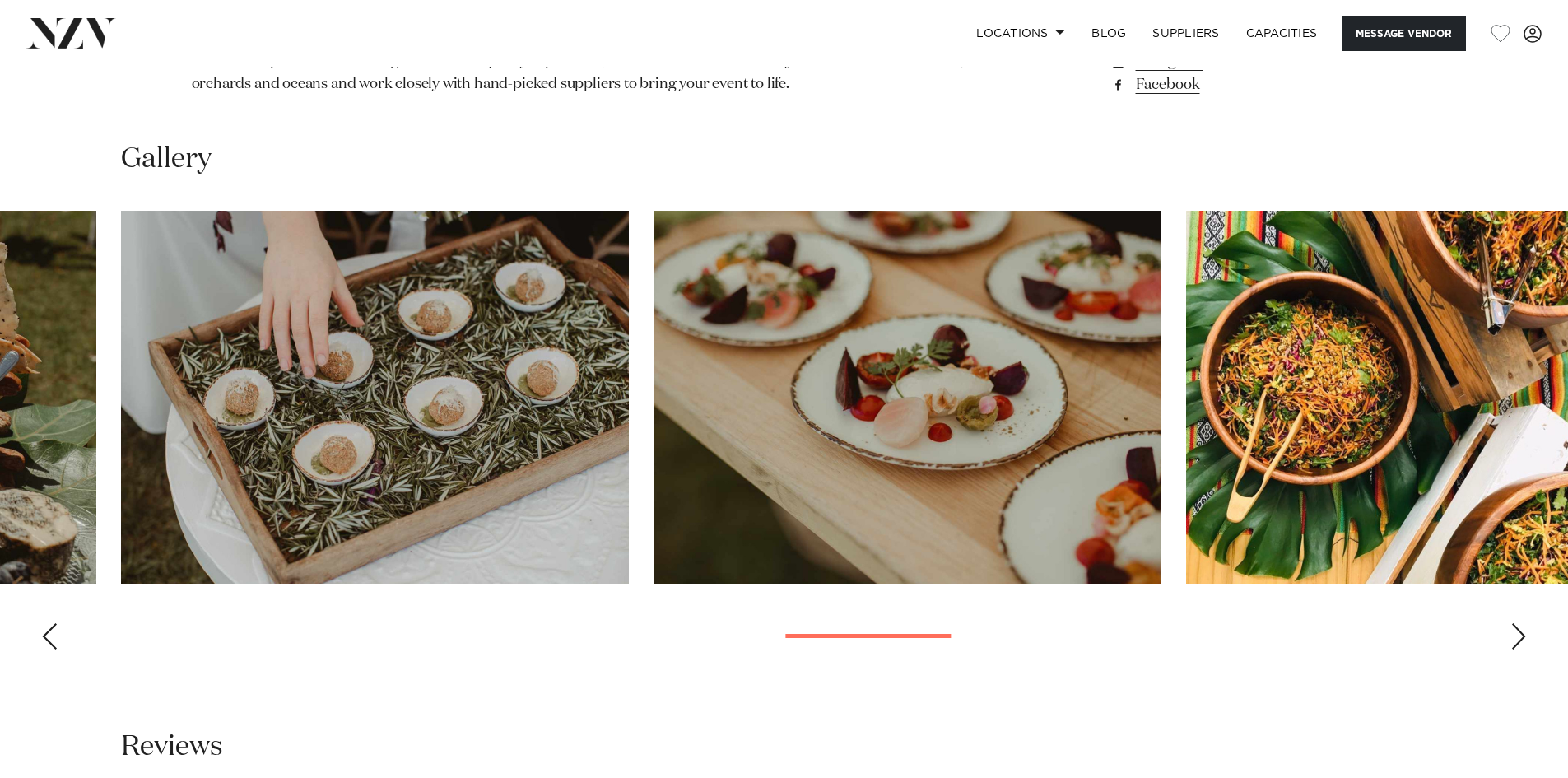
click at [51, 631] on div "Previous slide" at bounding box center [49, 636] width 17 height 26
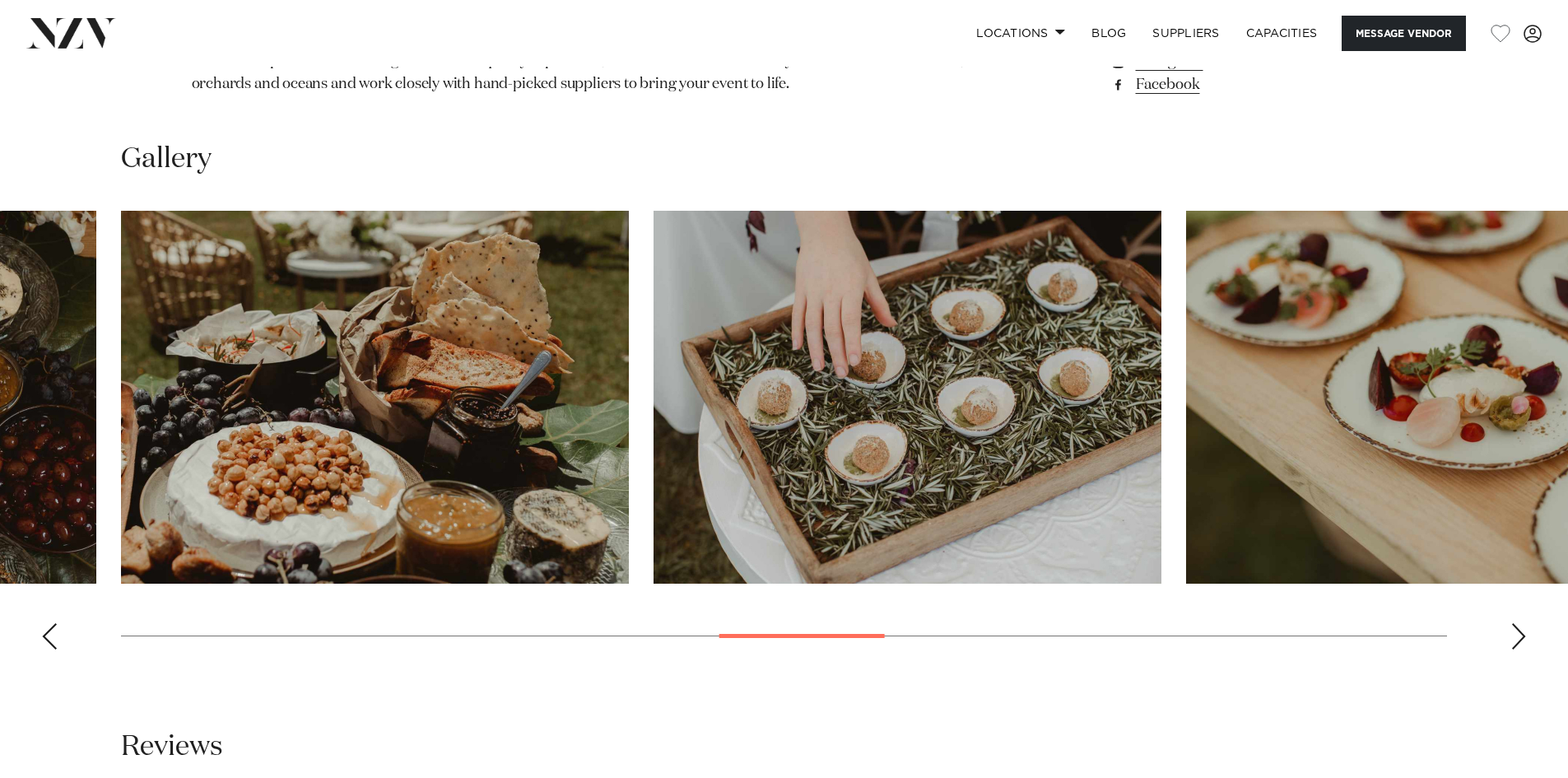
click at [51, 631] on div "Previous slide" at bounding box center [49, 636] width 17 height 26
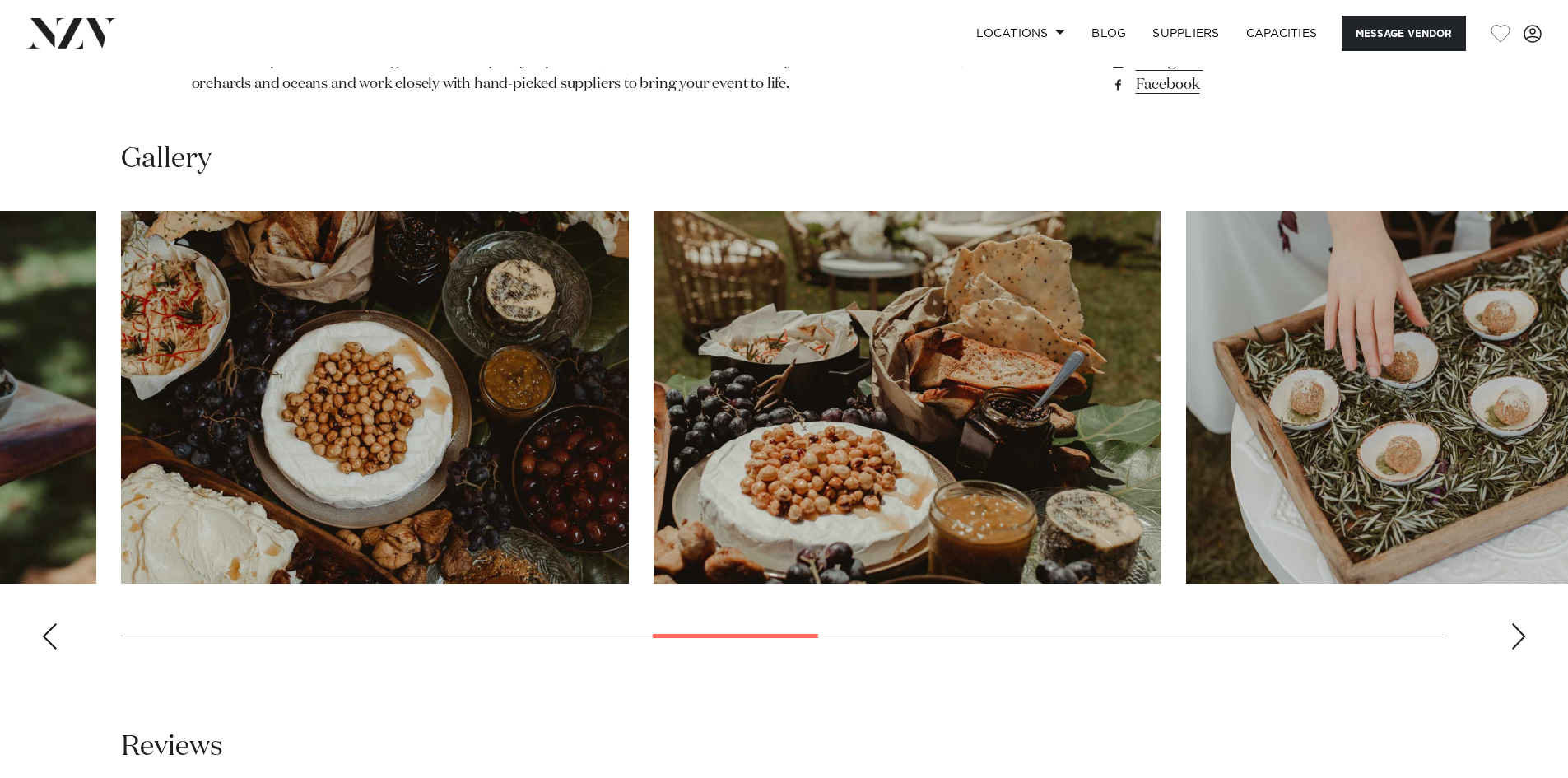
click at [51, 631] on div "Previous slide" at bounding box center [49, 636] width 17 height 26
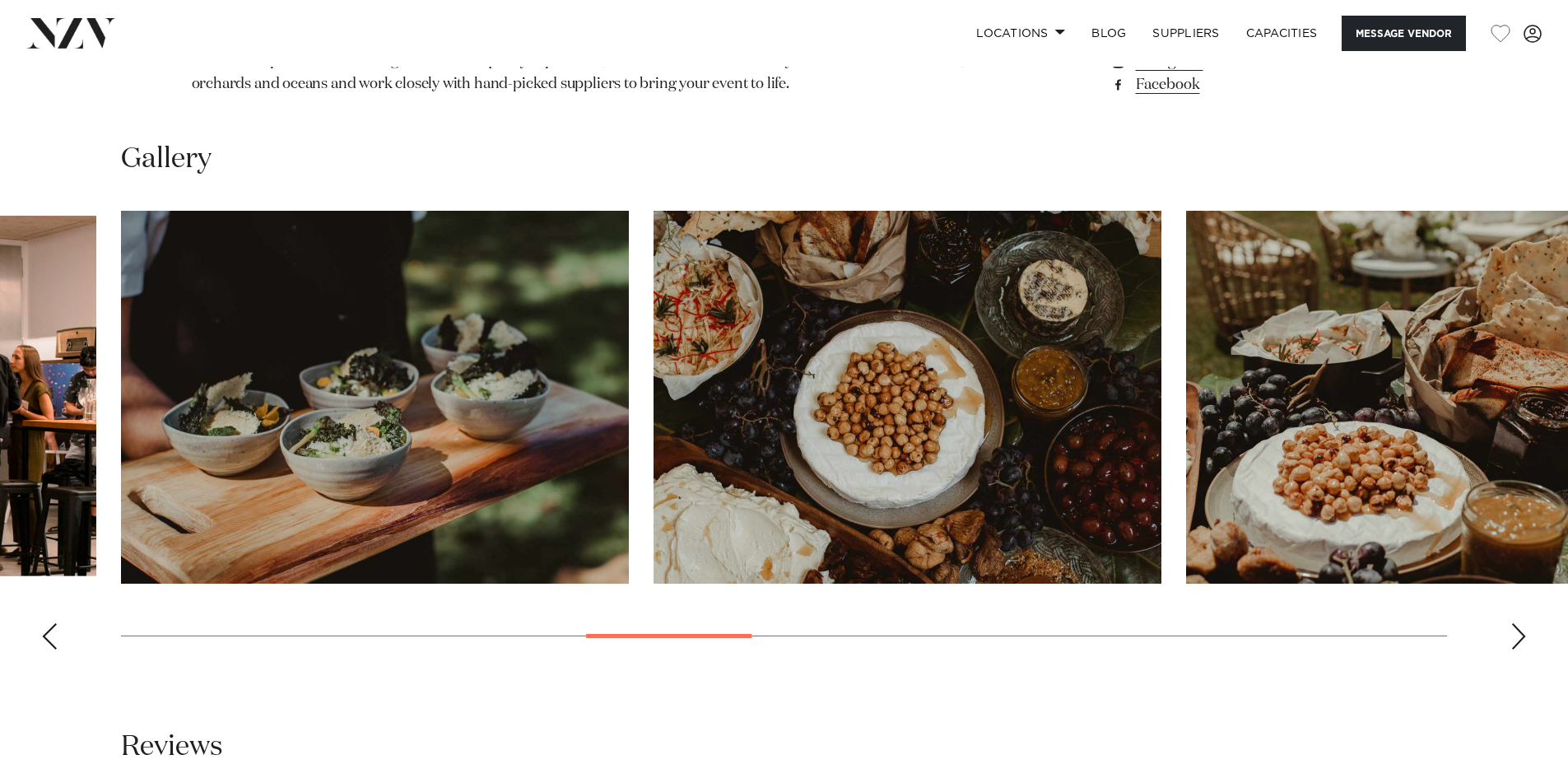
click at [51, 631] on div "Previous slide" at bounding box center [49, 636] width 17 height 26
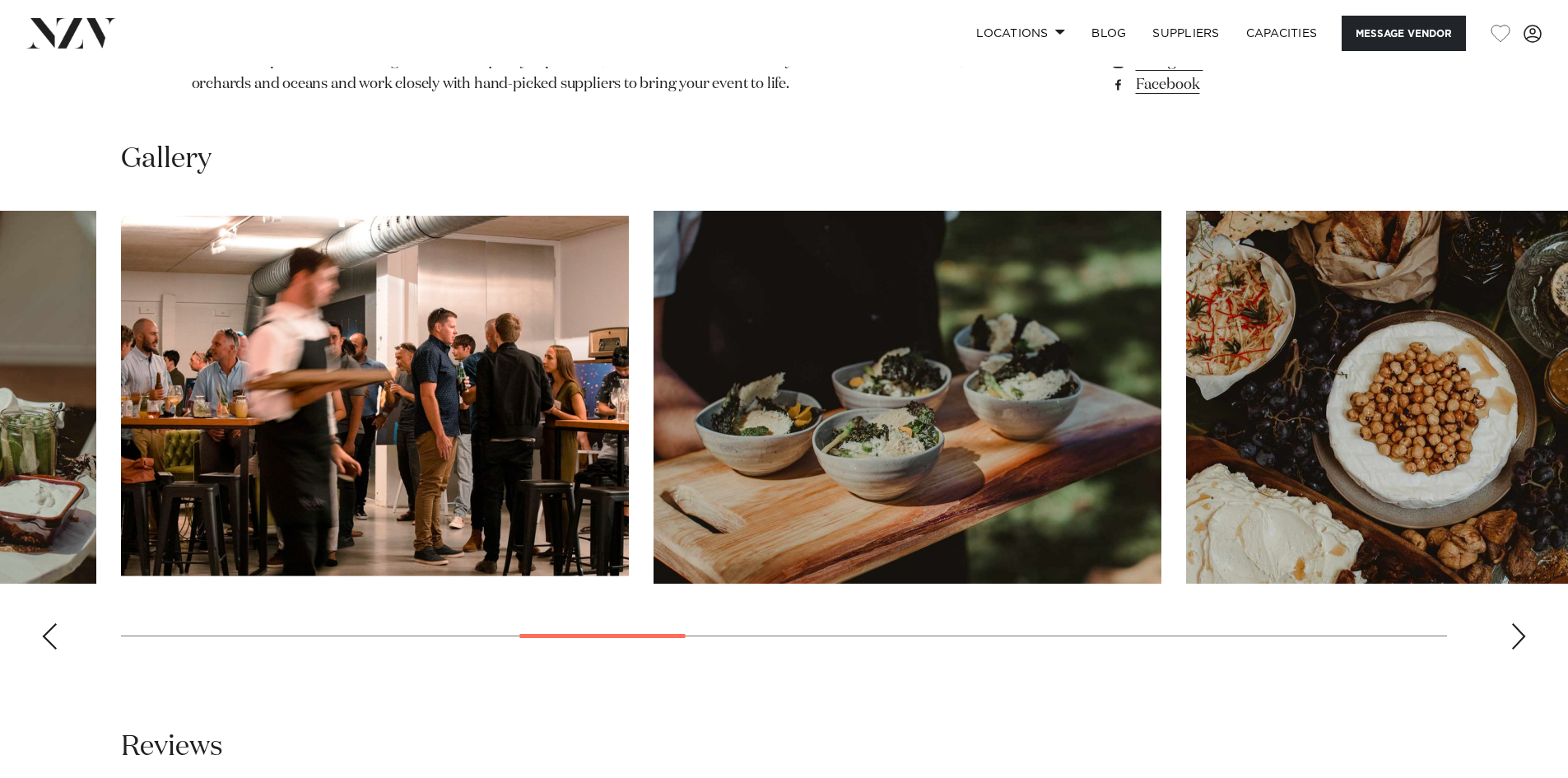
click at [51, 631] on div "Previous slide" at bounding box center [49, 636] width 17 height 26
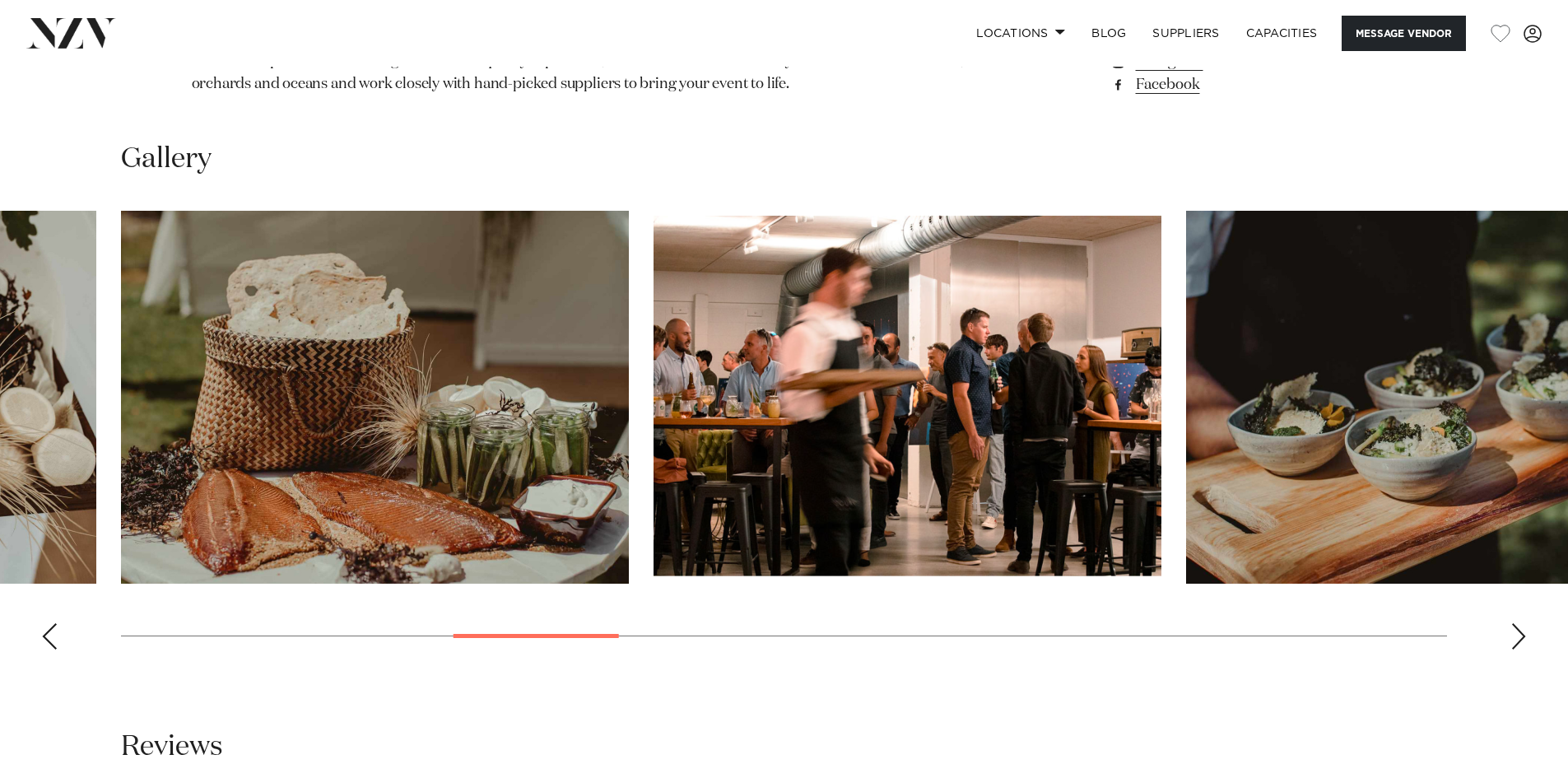
click at [51, 631] on div "Previous slide" at bounding box center [49, 636] width 17 height 26
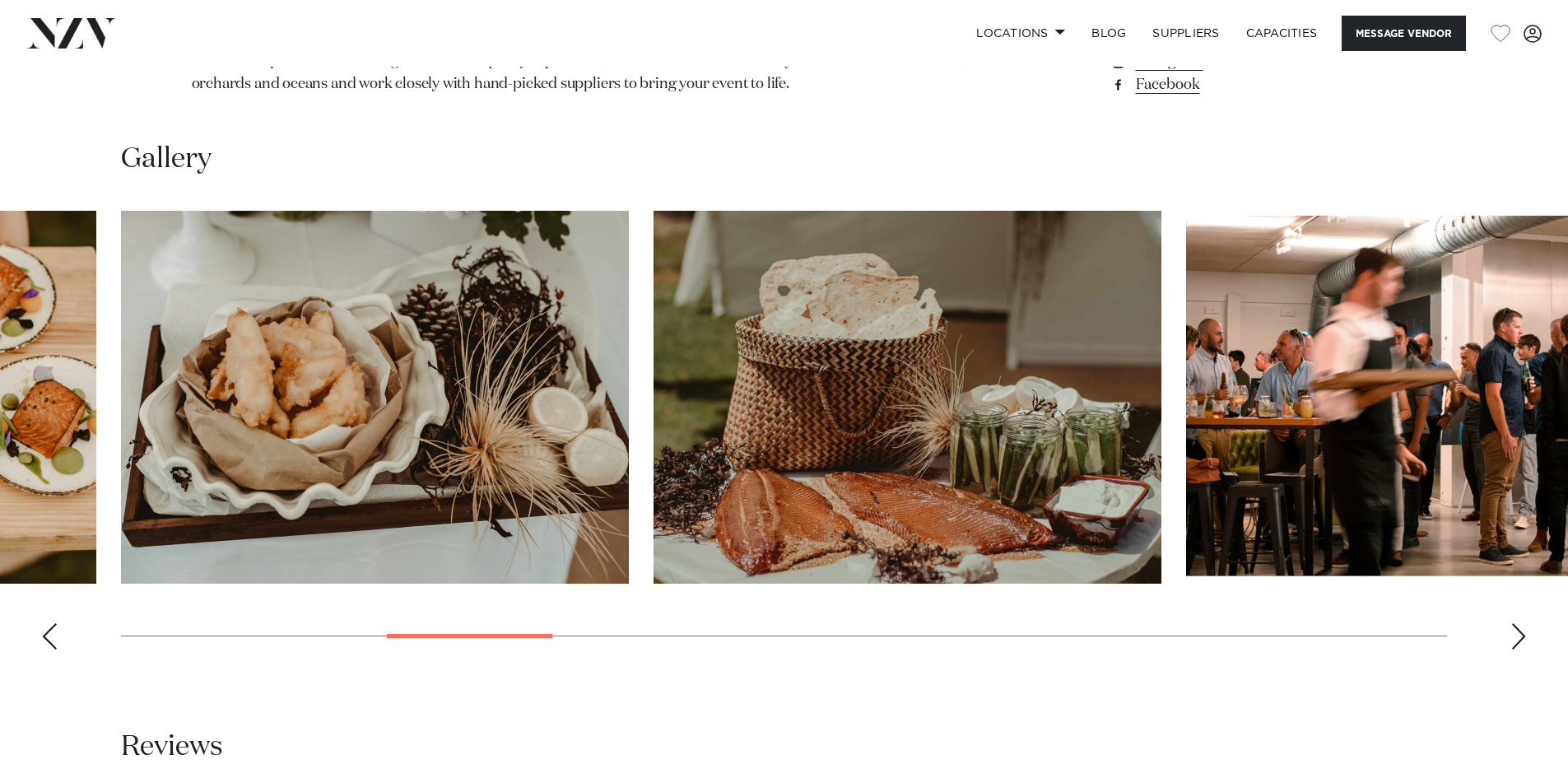
click at [51, 631] on div "Previous slide" at bounding box center [49, 636] width 17 height 26
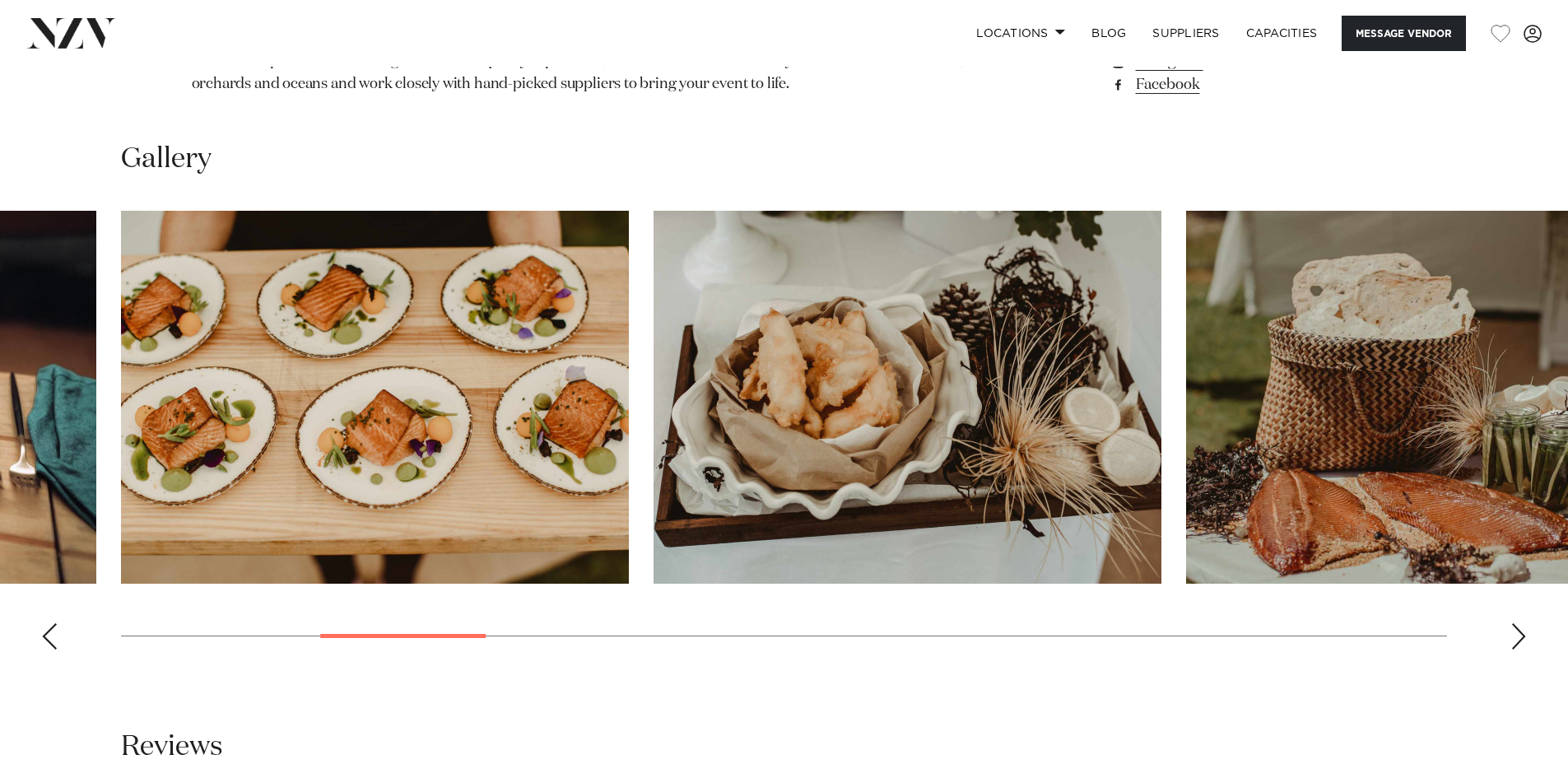
click at [49, 637] on div "Previous slide" at bounding box center [49, 636] width 17 height 26
